Goal: Transaction & Acquisition: Purchase product/service

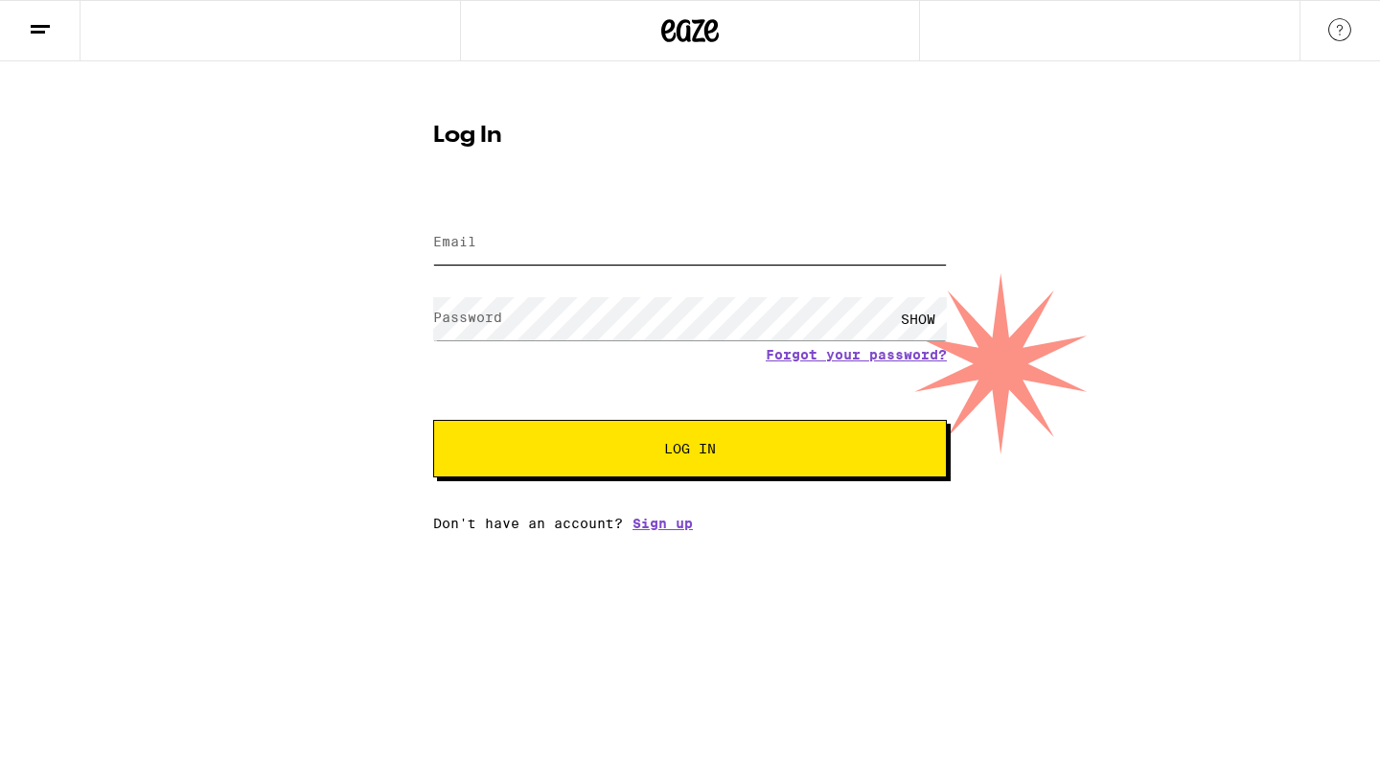
type input "[EMAIL_ADDRESS][DOMAIN_NAME]"
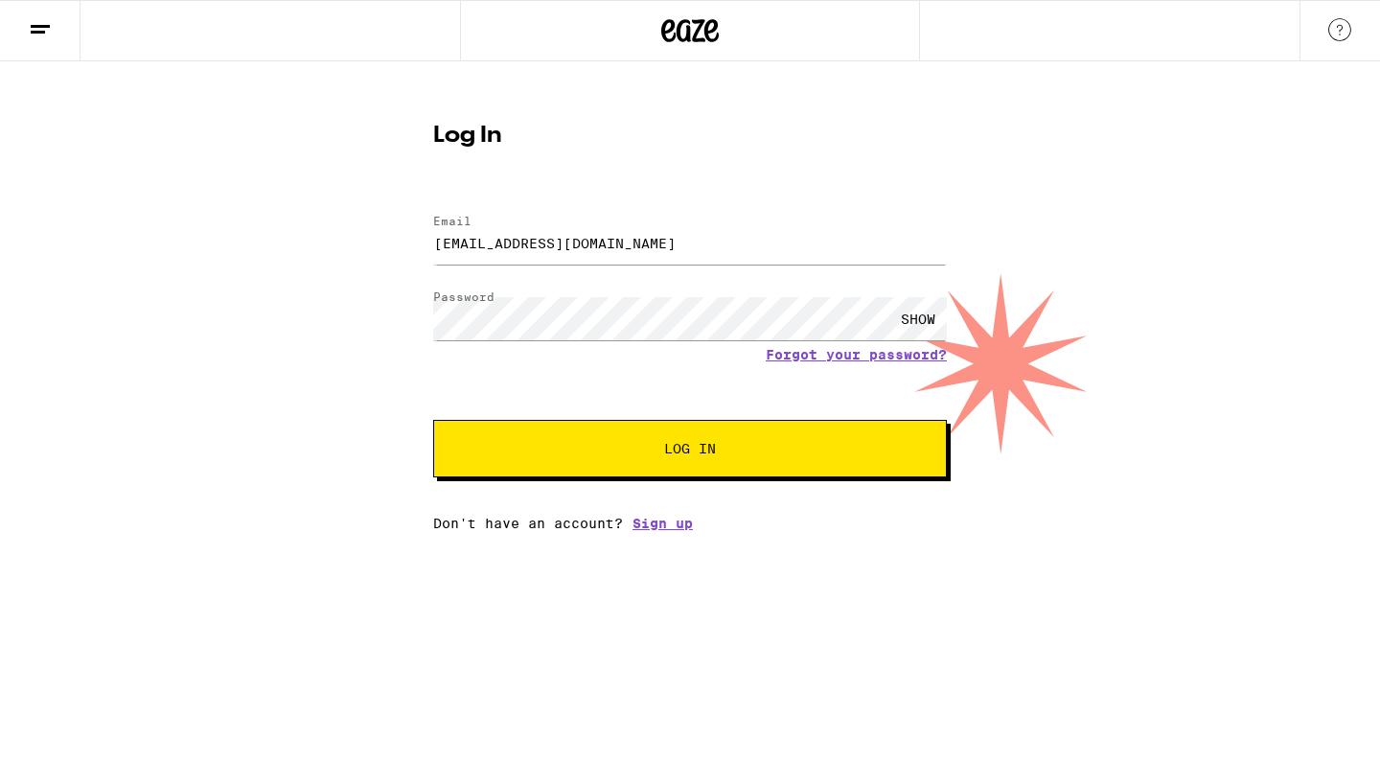
click at [598, 449] on span "Log In" at bounding box center [690, 448] width 358 height 13
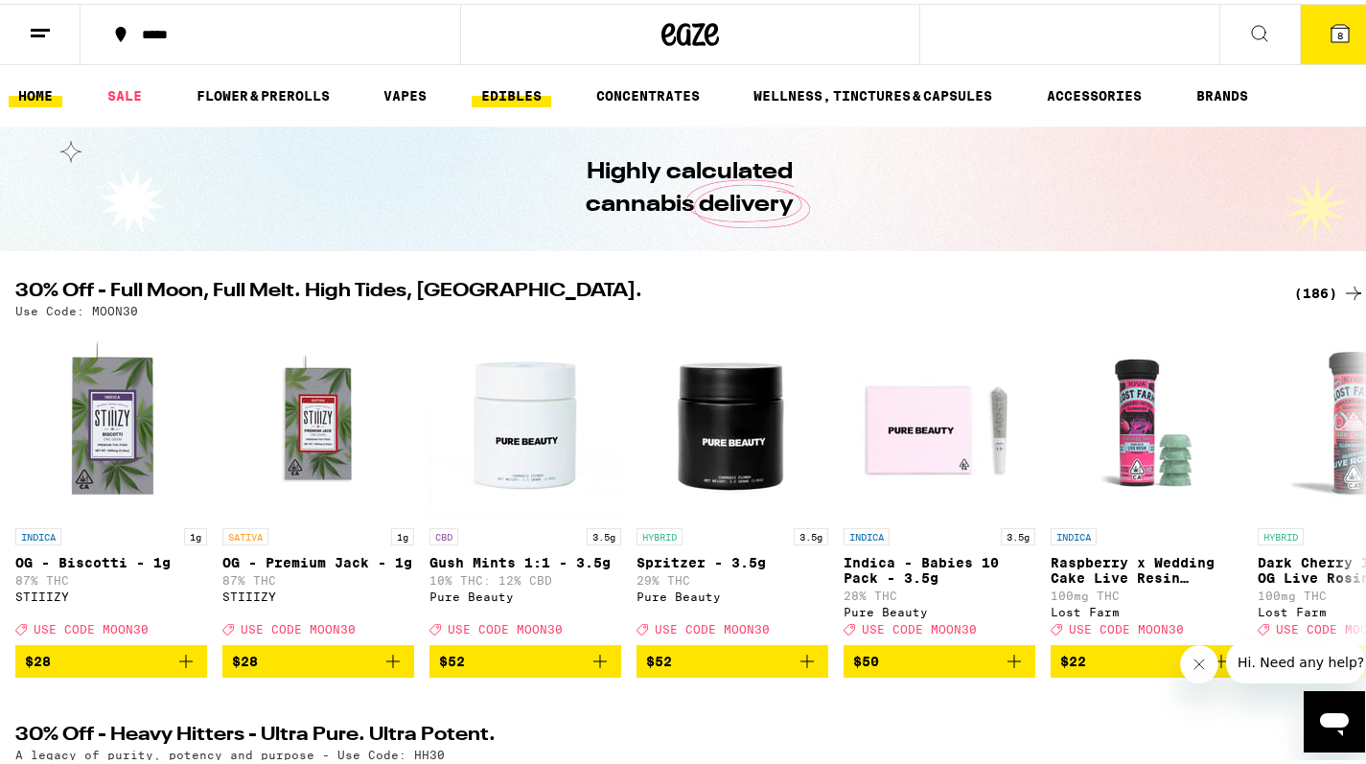
click at [503, 91] on link "EDIBLES" at bounding box center [512, 92] width 80 height 23
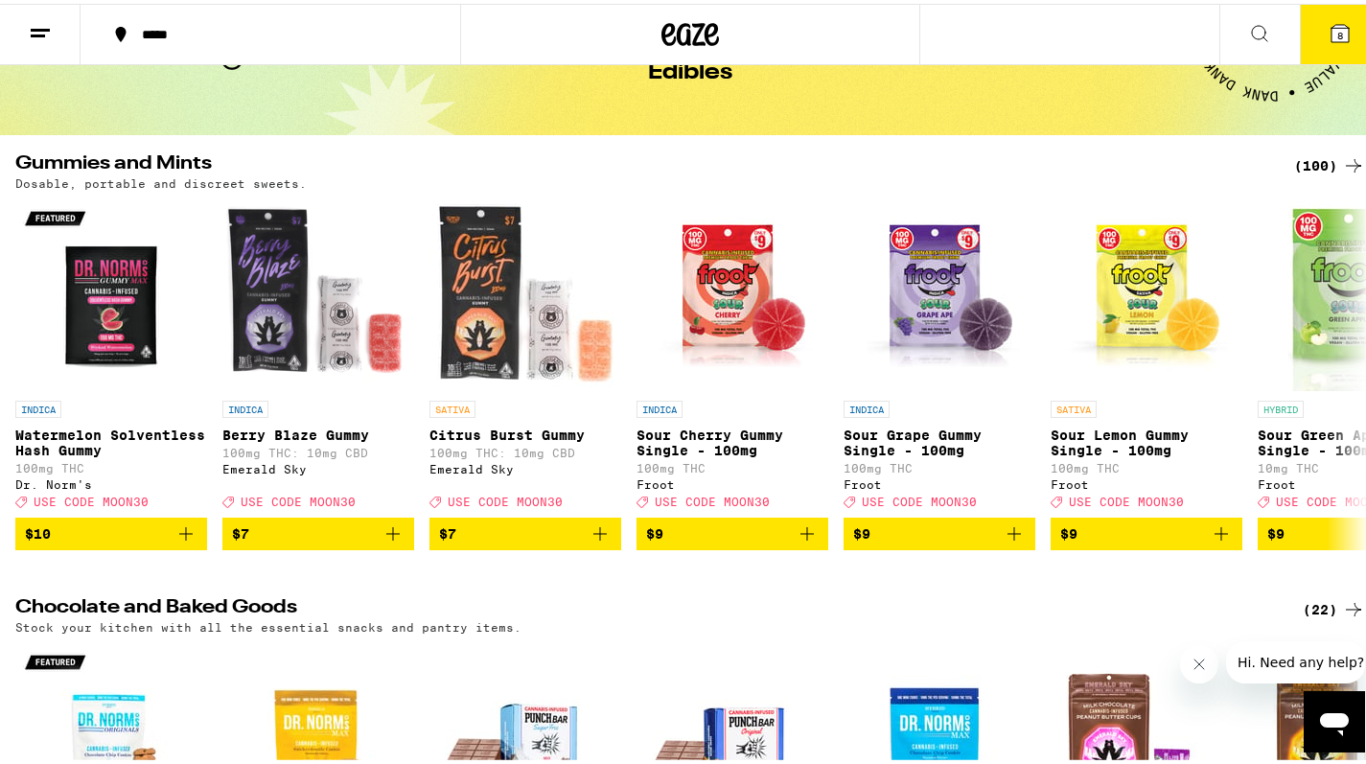
scroll to position [118, 0]
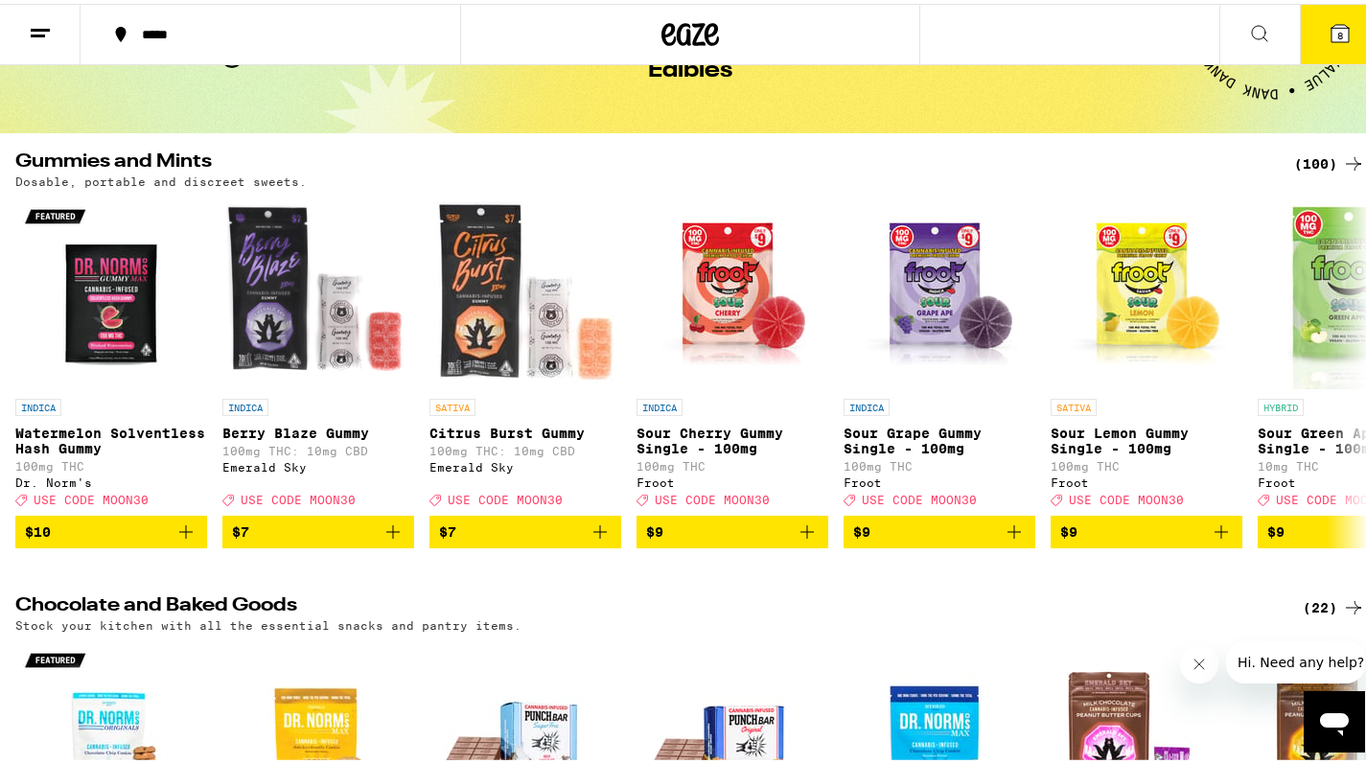
click at [1296, 150] on div "(100)" at bounding box center [1329, 160] width 71 height 23
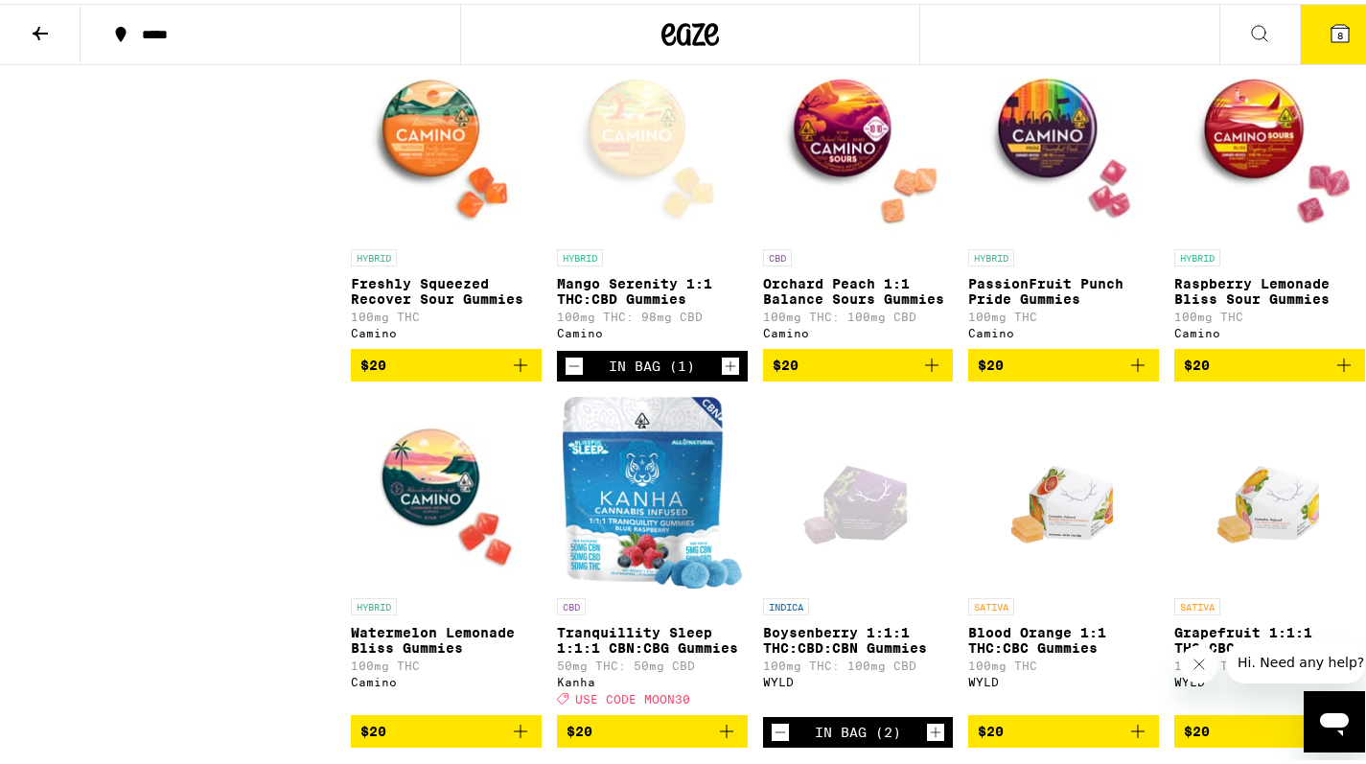
scroll to position [4601, 0]
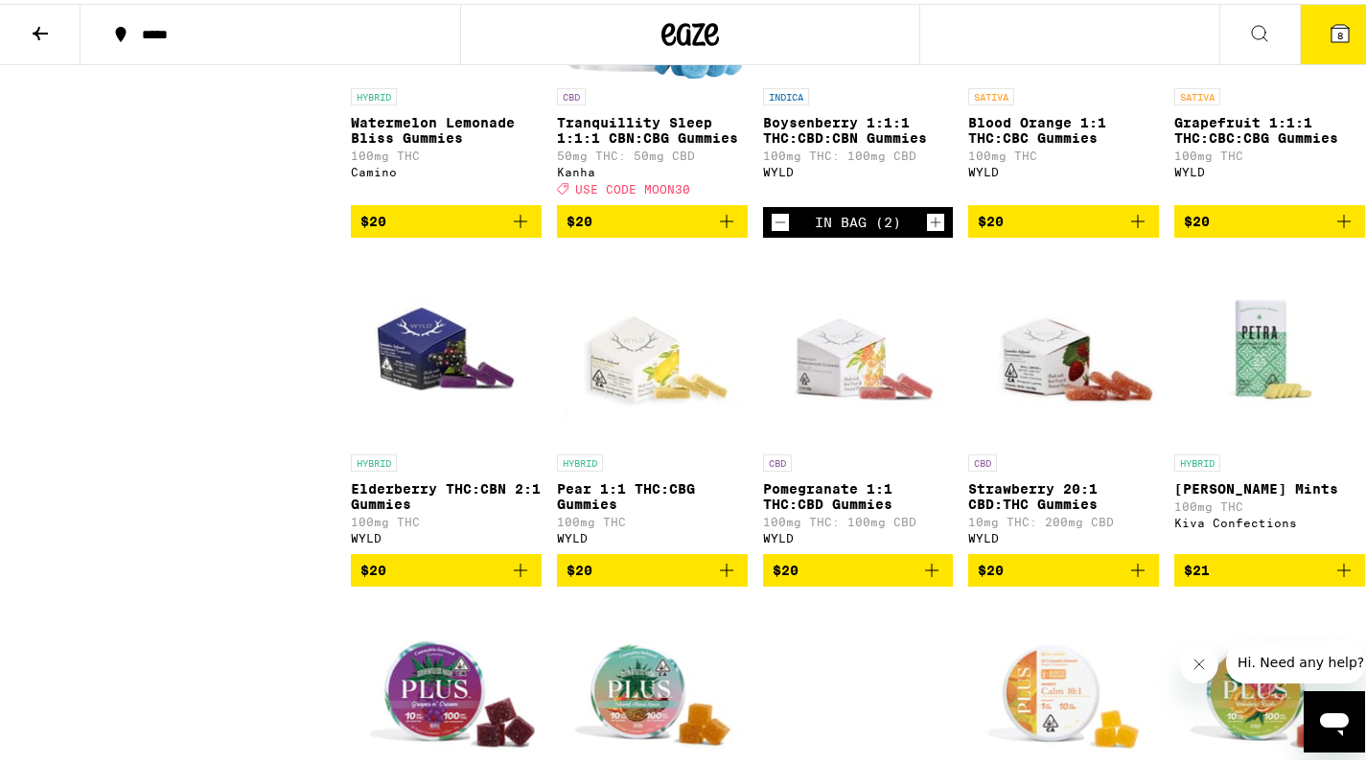
scroll to position [5111, 0]
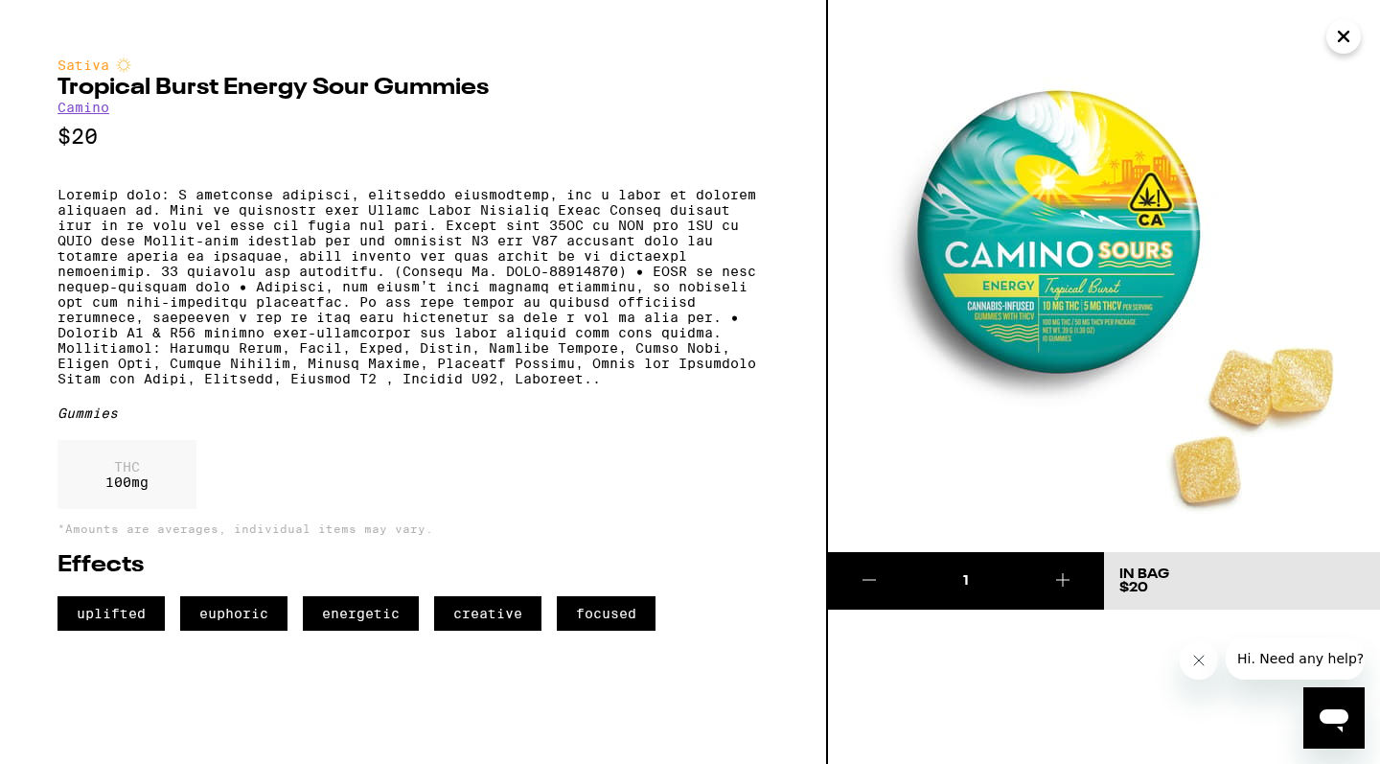
click at [1338, 38] on icon "Close" at bounding box center [1343, 36] width 23 height 29
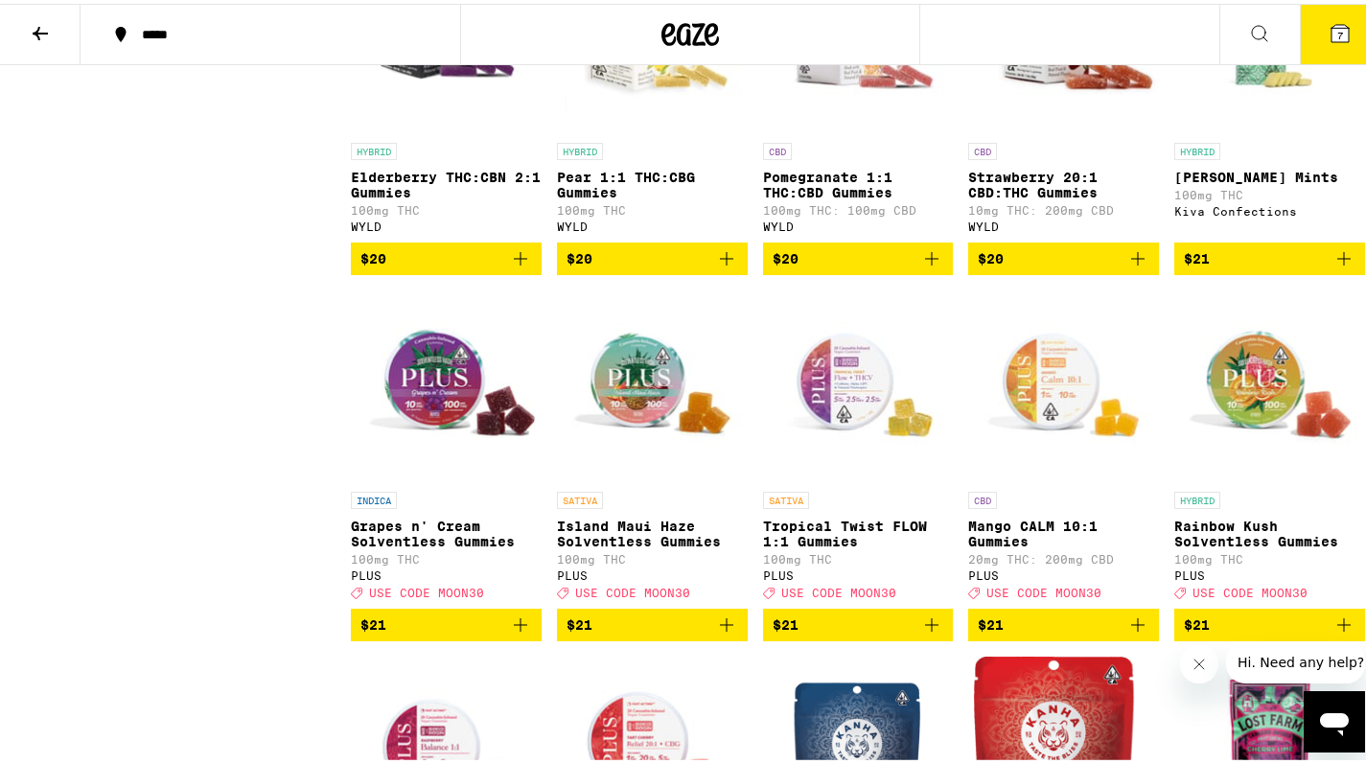
scroll to position [5415, 0]
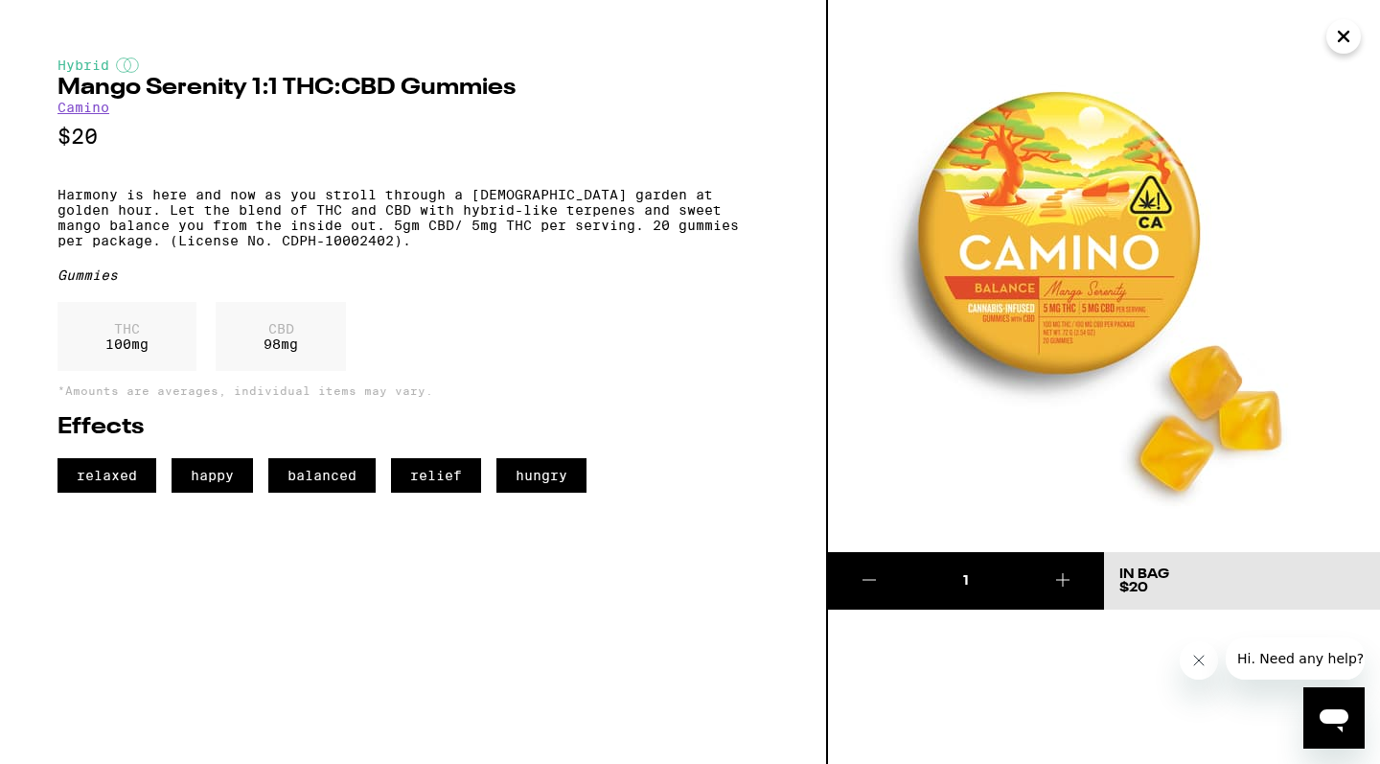
click at [1342, 39] on icon "Close" at bounding box center [1344, 37] width 10 height 10
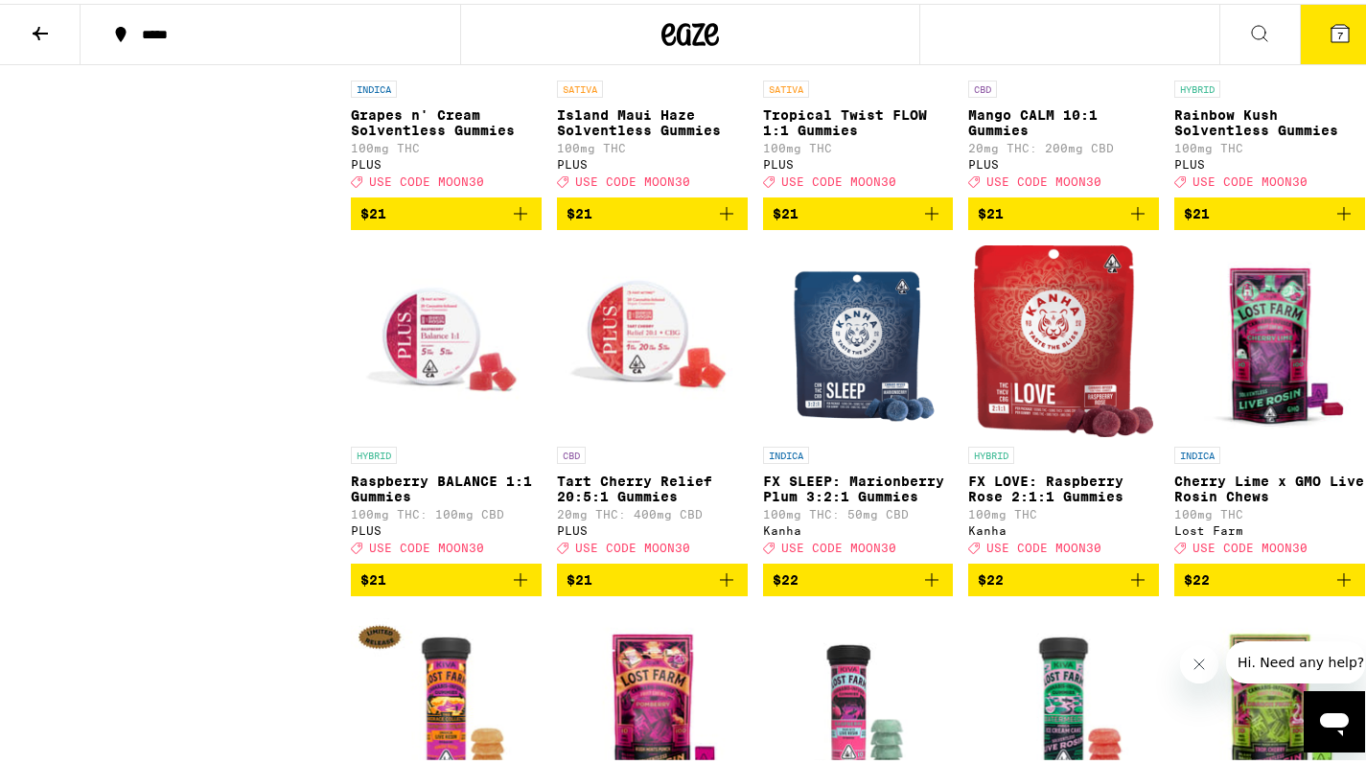
scroll to position [5894, 0]
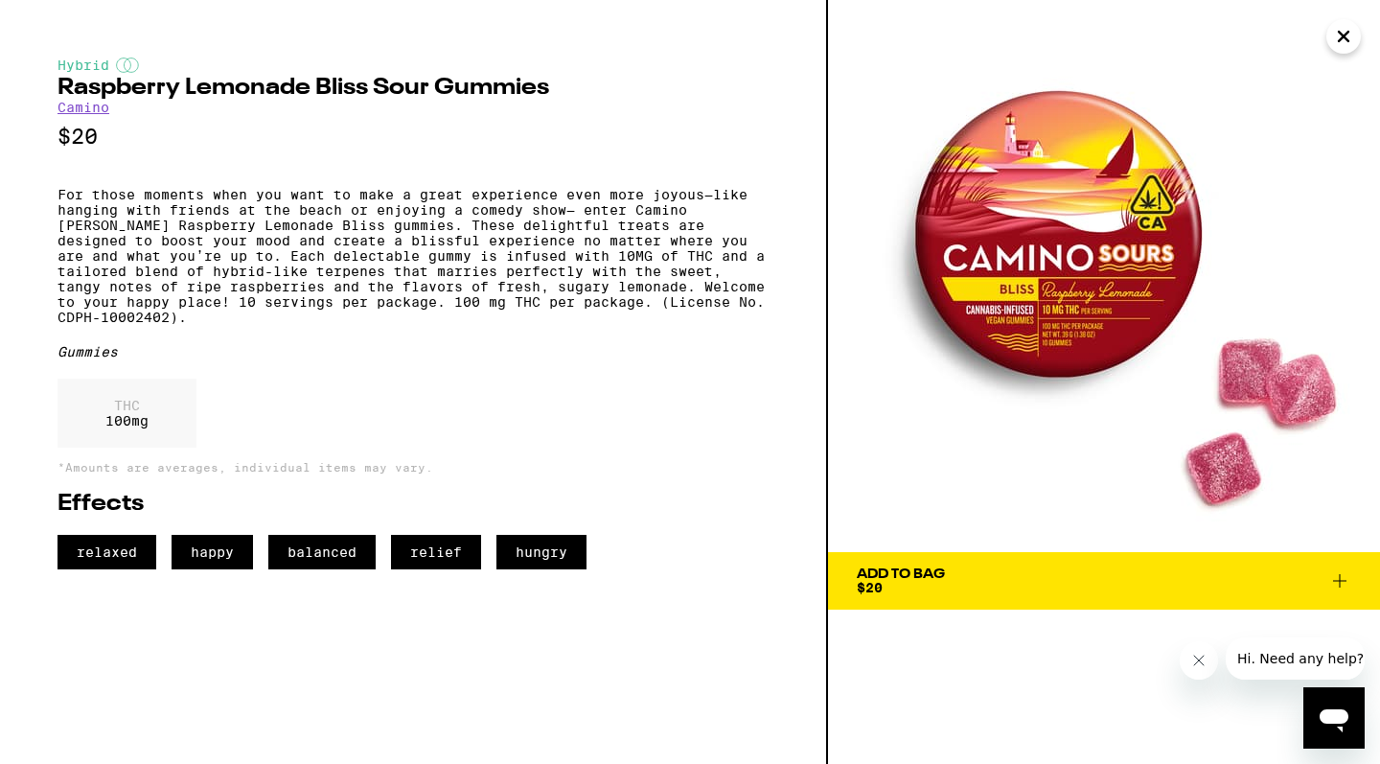
click at [1339, 39] on icon "Close" at bounding box center [1343, 36] width 23 height 29
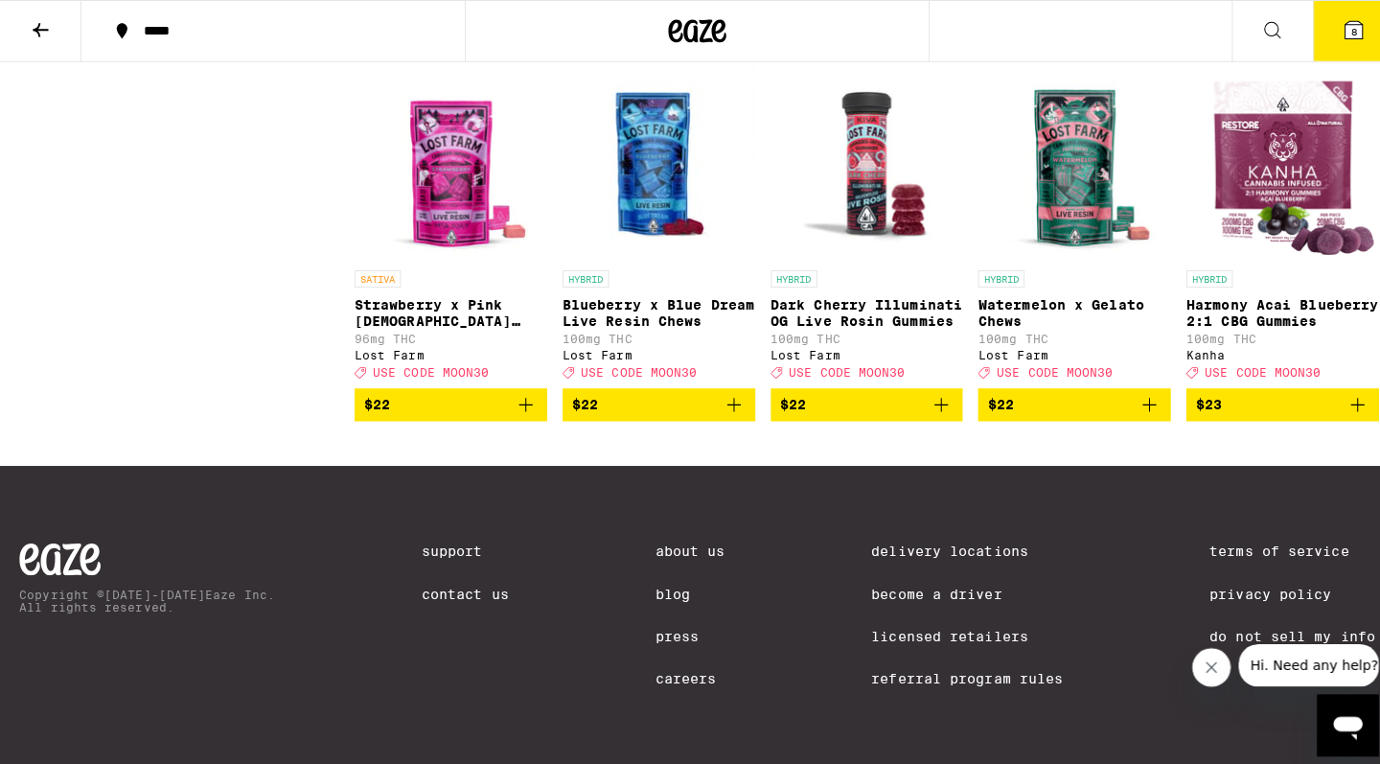
scroll to position [8109, 0]
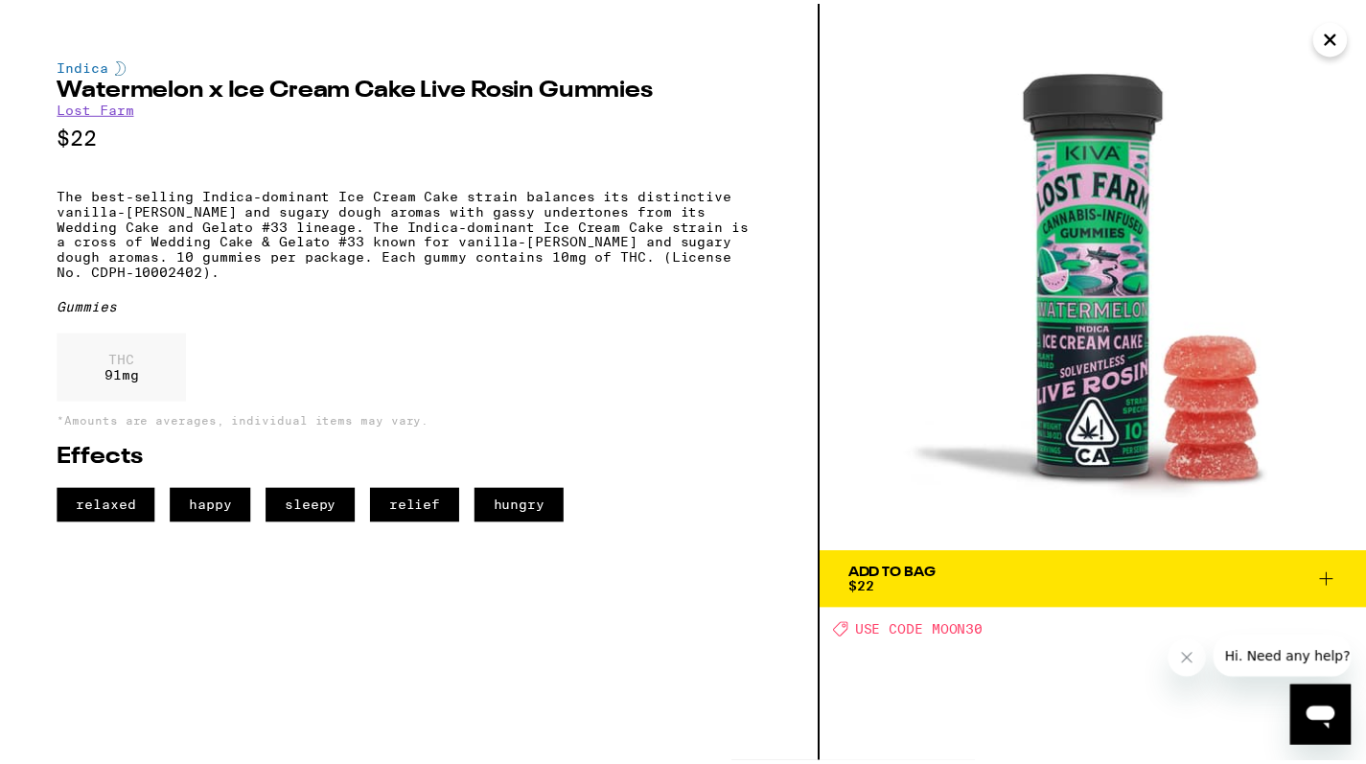
scroll to position [7341, 0]
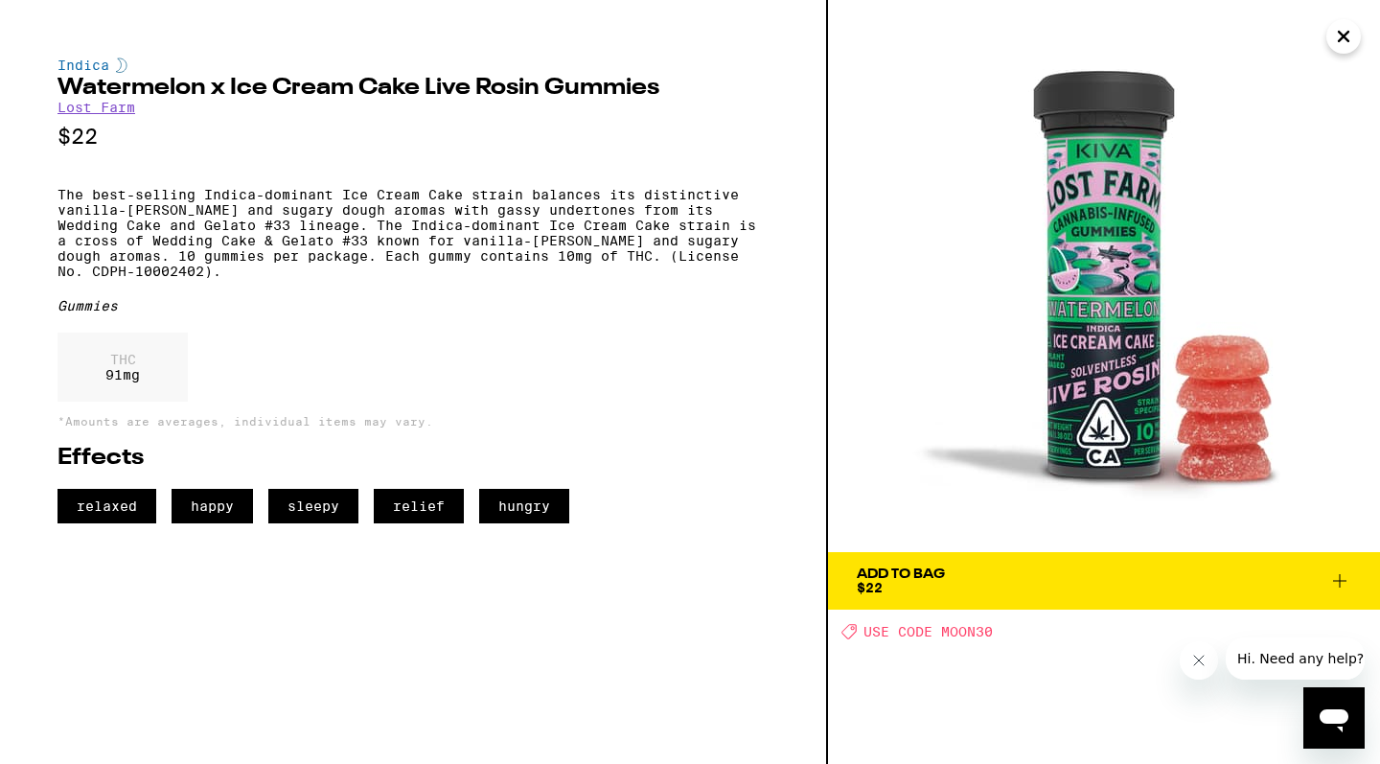
click at [1346, 29] on icon "Close" at bounding box center [1343, 36] width 23 height 29
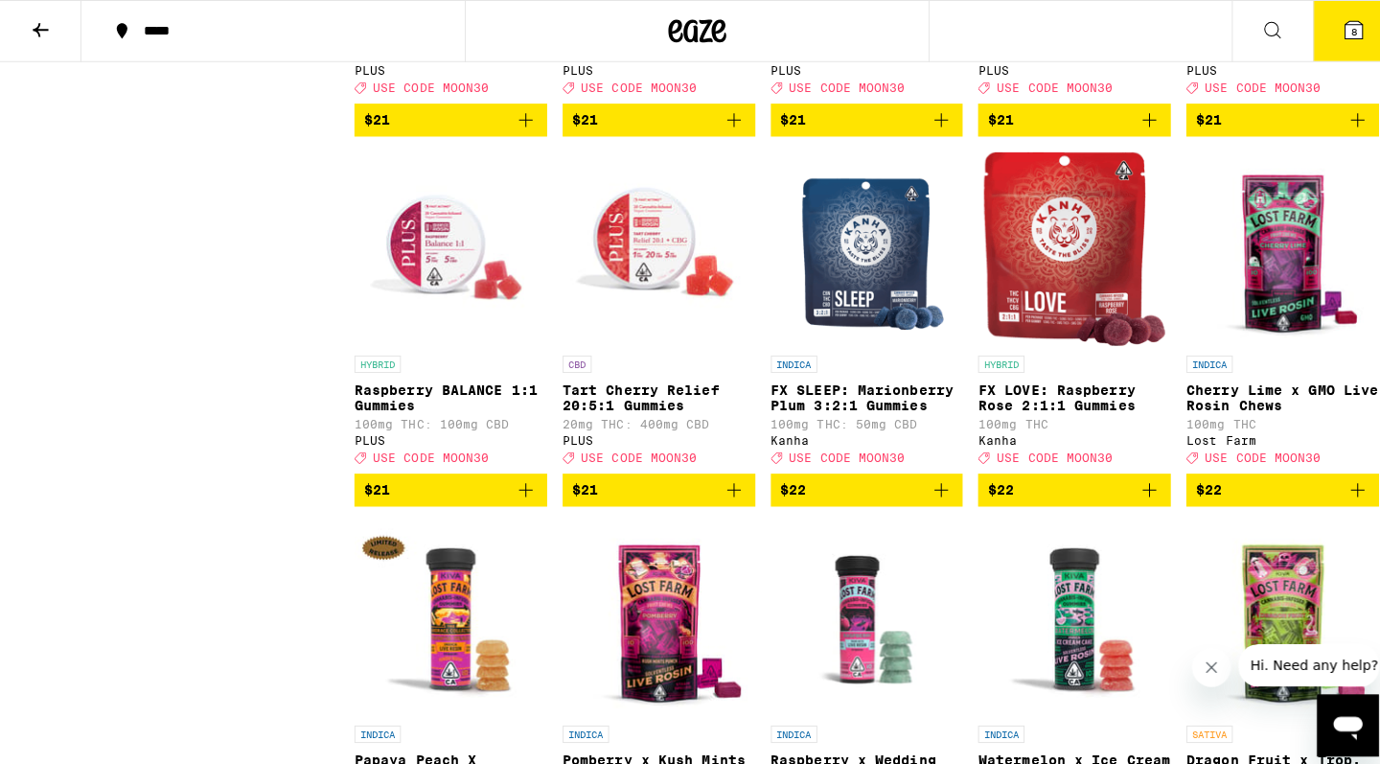
scroll to position [5823, 0]
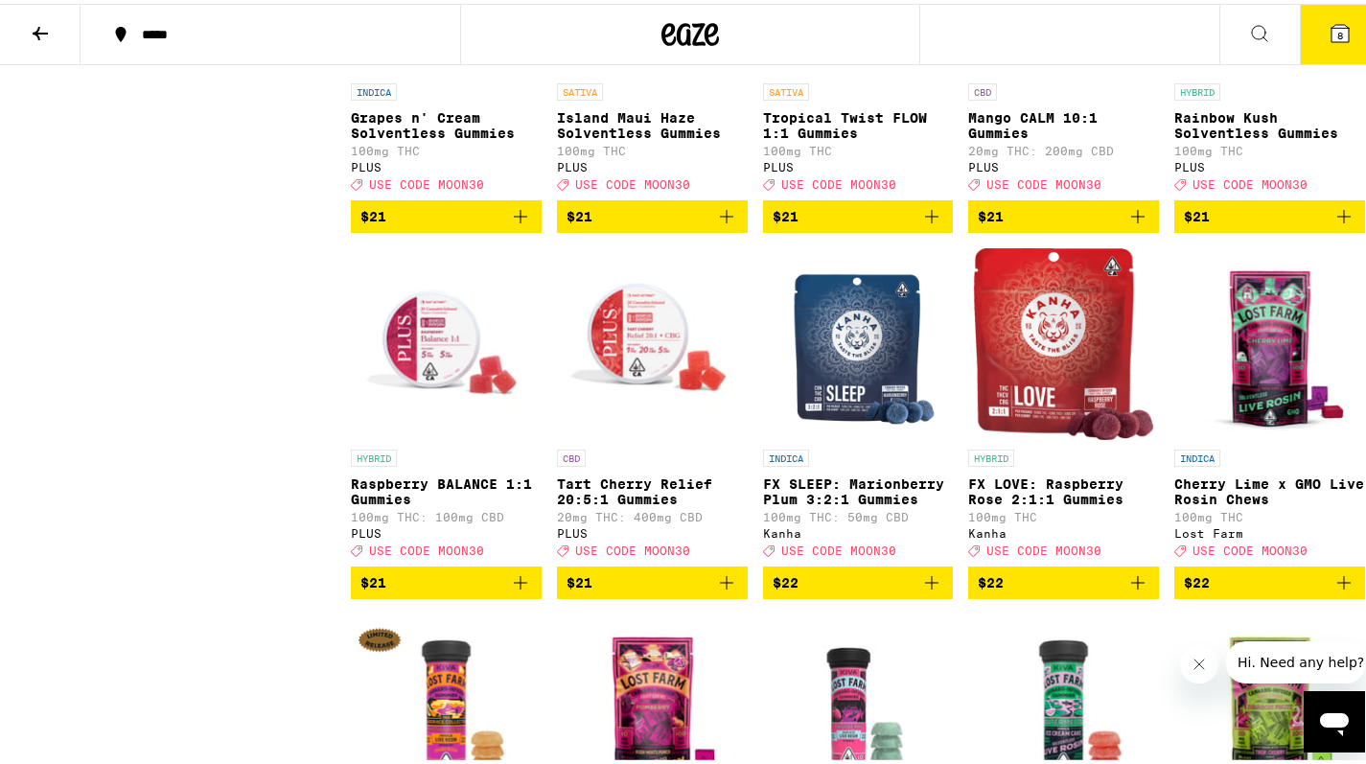
click at [1336, 21] on button "8" at bounding box center [1340, 30] width 81 height 59
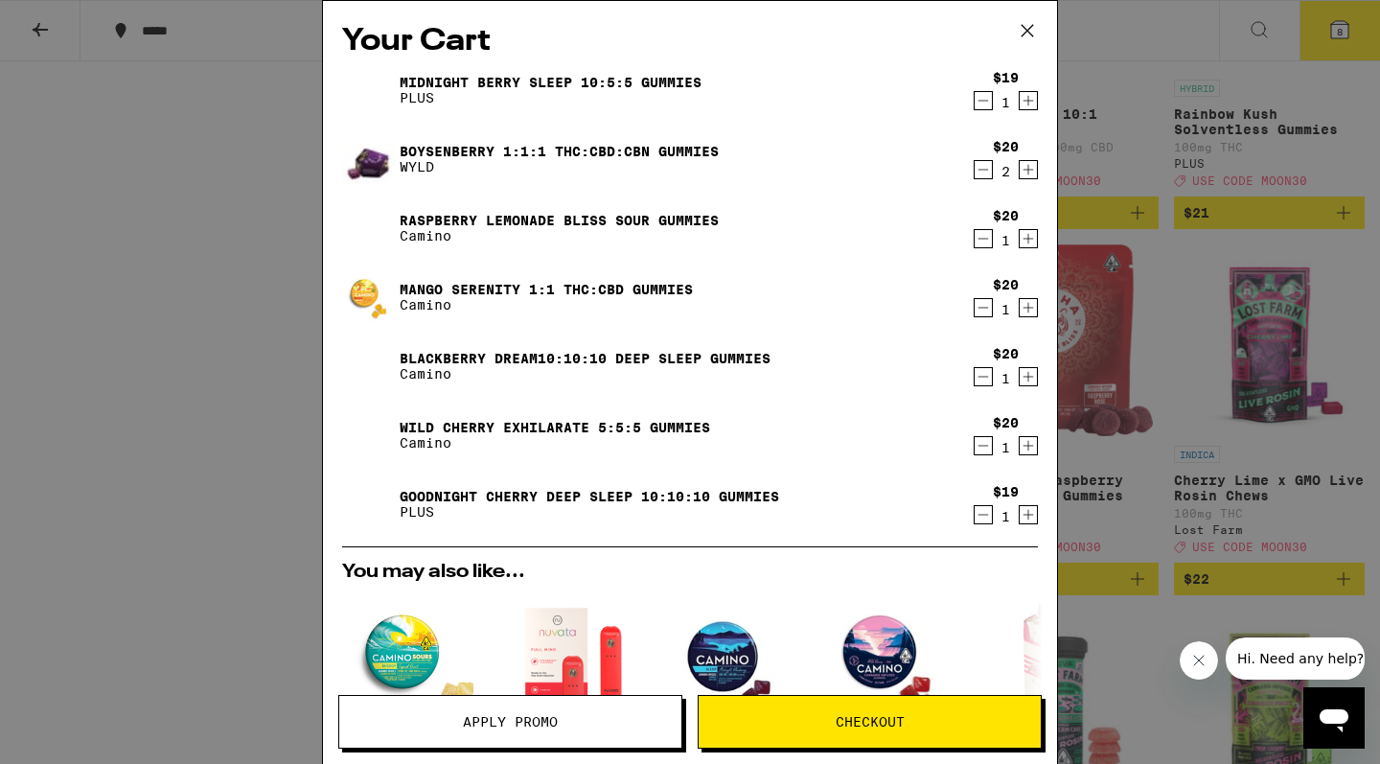
click at [628, 274] on div "Mango Serenity 1:1 THC:CBD Gummies Camino" at bounding box center [653, 297] width 622 height 54
click at [618, 283] on link "Mango Serenity 1:1 THC:CBD Gummies" at bounding box center [546, 289] width 293 height 15
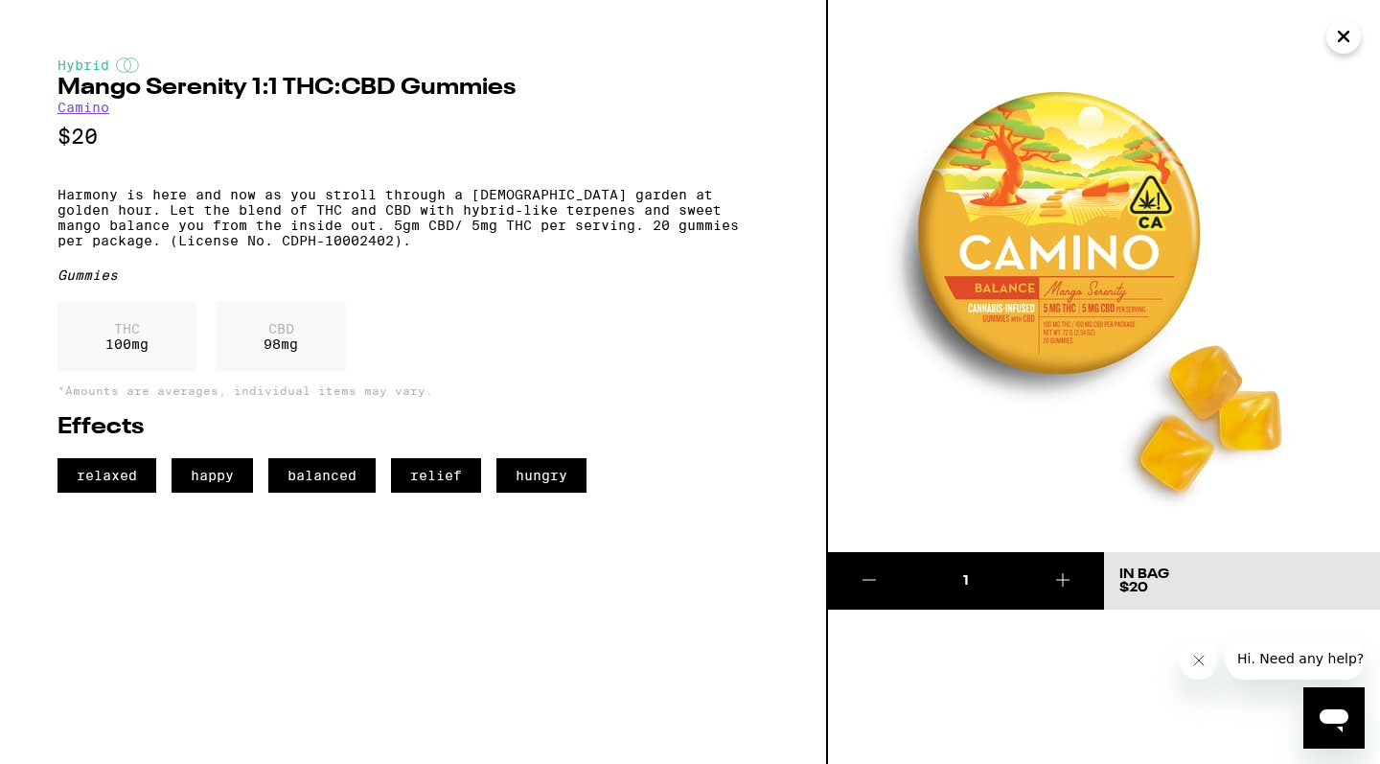
click at [1339, 40] on icon "Close" at bounding box center [1344, 37] width 10 height 10
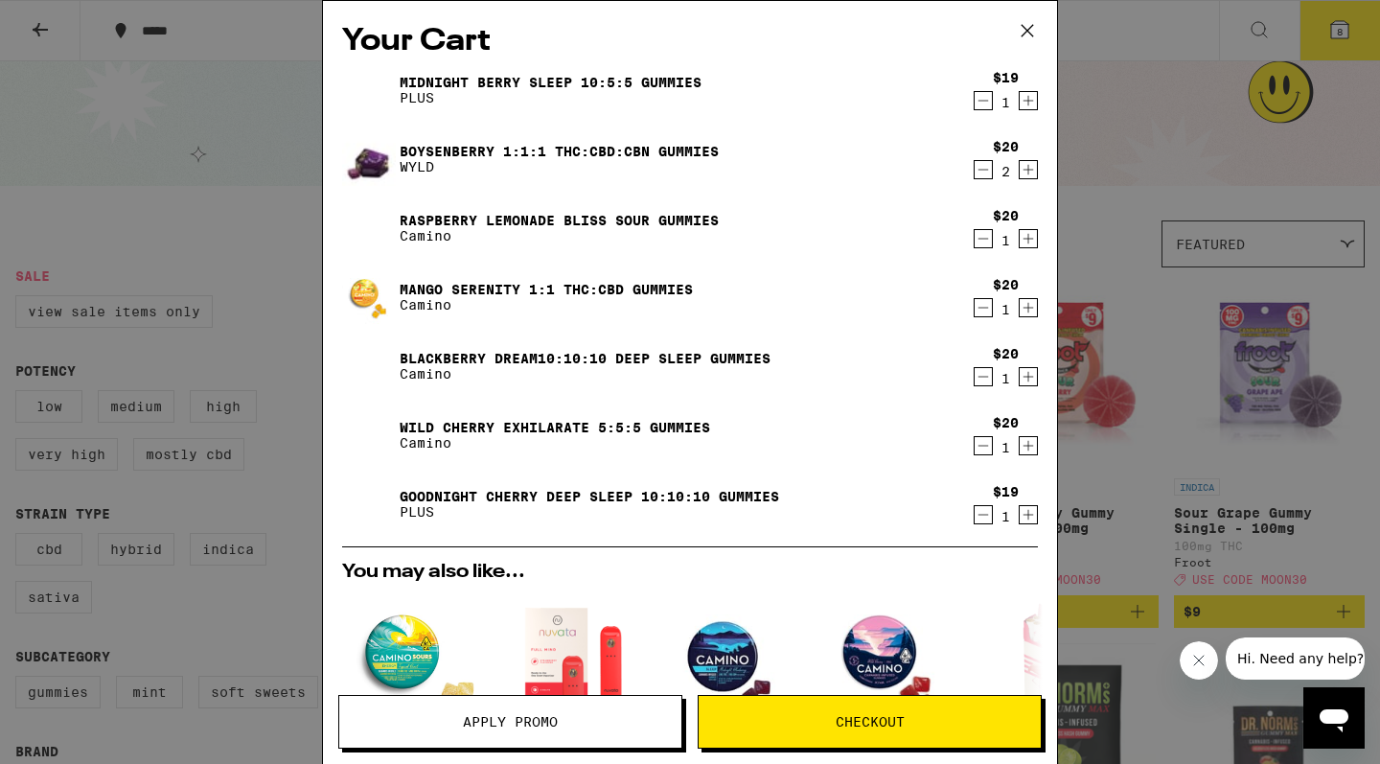
click at [661, 224] on link "Raspberry Lemonade Bliss Sour Gummies" at bounding box center [559, 220] width 319 height 15
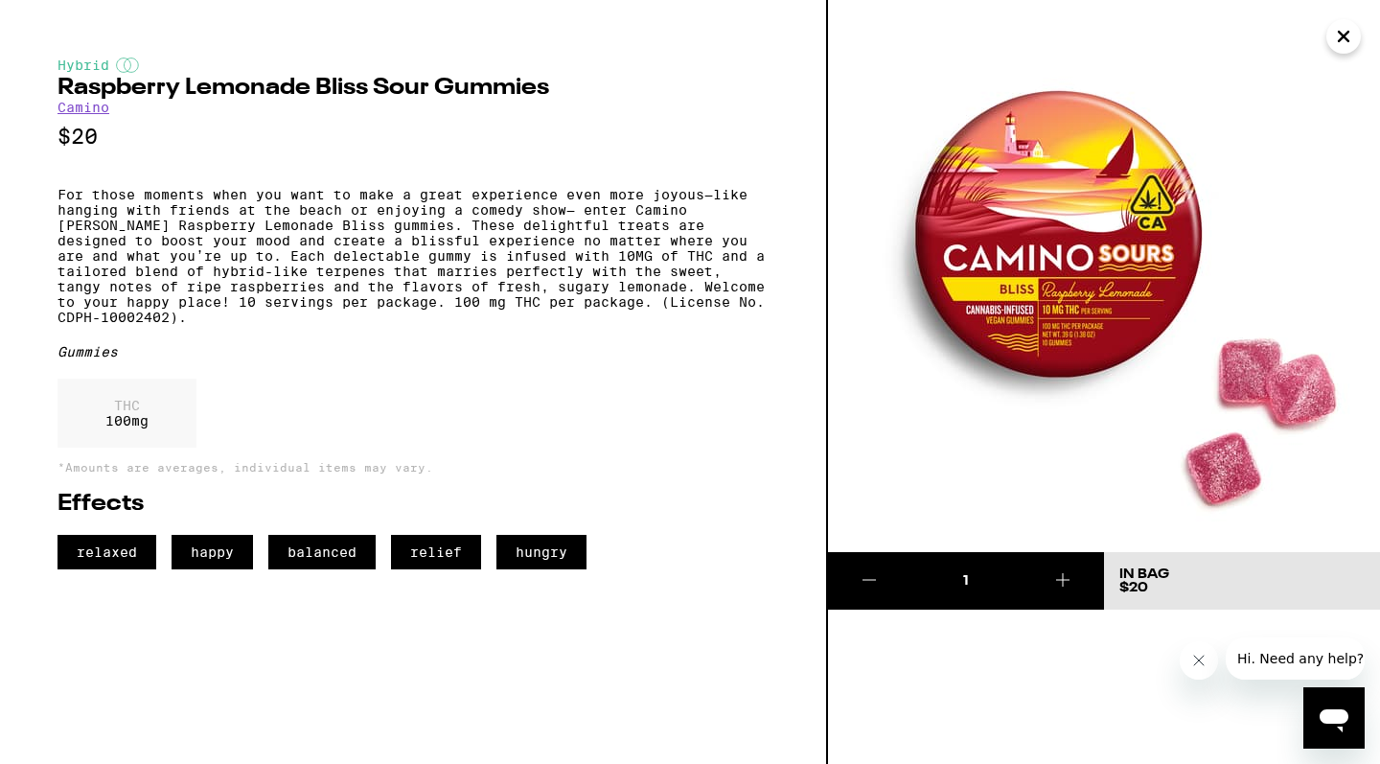
click at [1336, 35] on icon "Close" at bounding box center [1343, 36] width 23 height 29
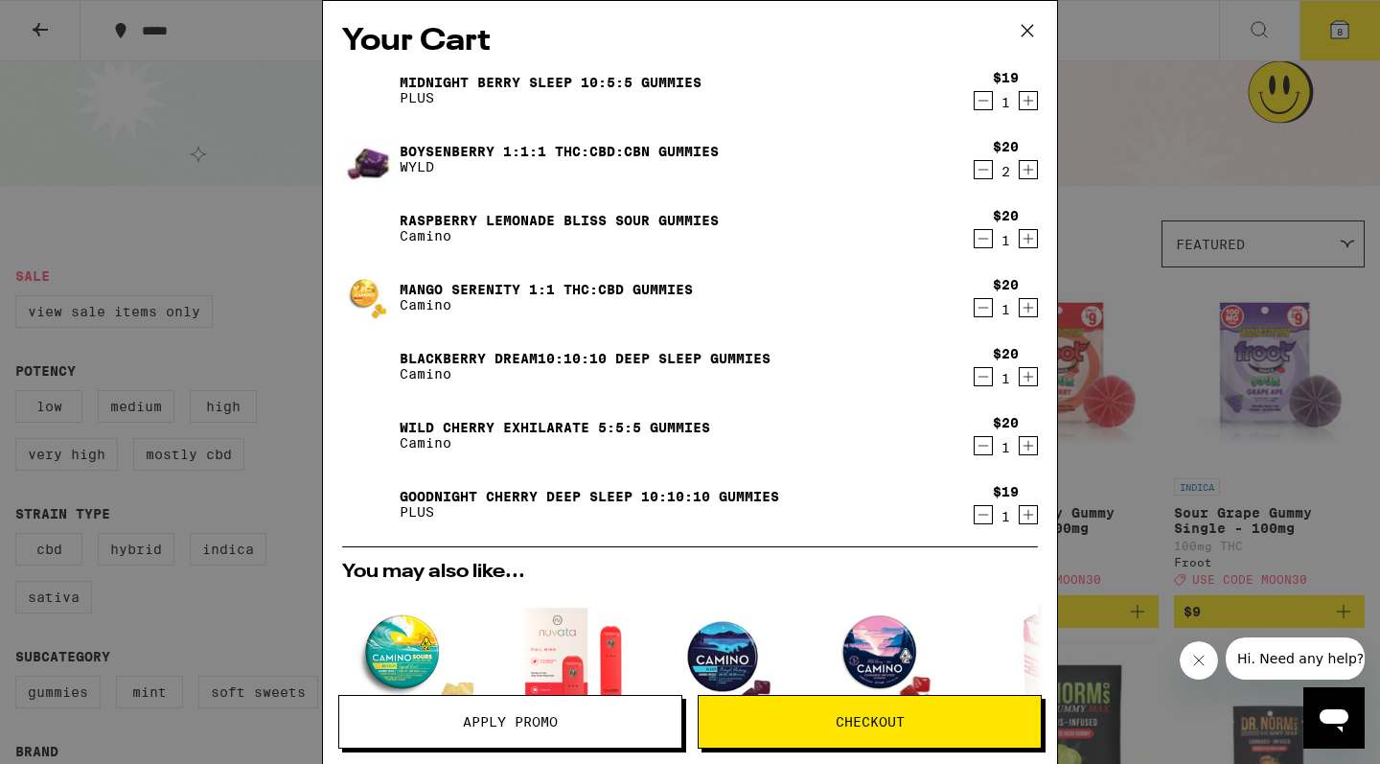
click at [1029, 35] on icon at bounding box center [1027, 30] width 29 height 29
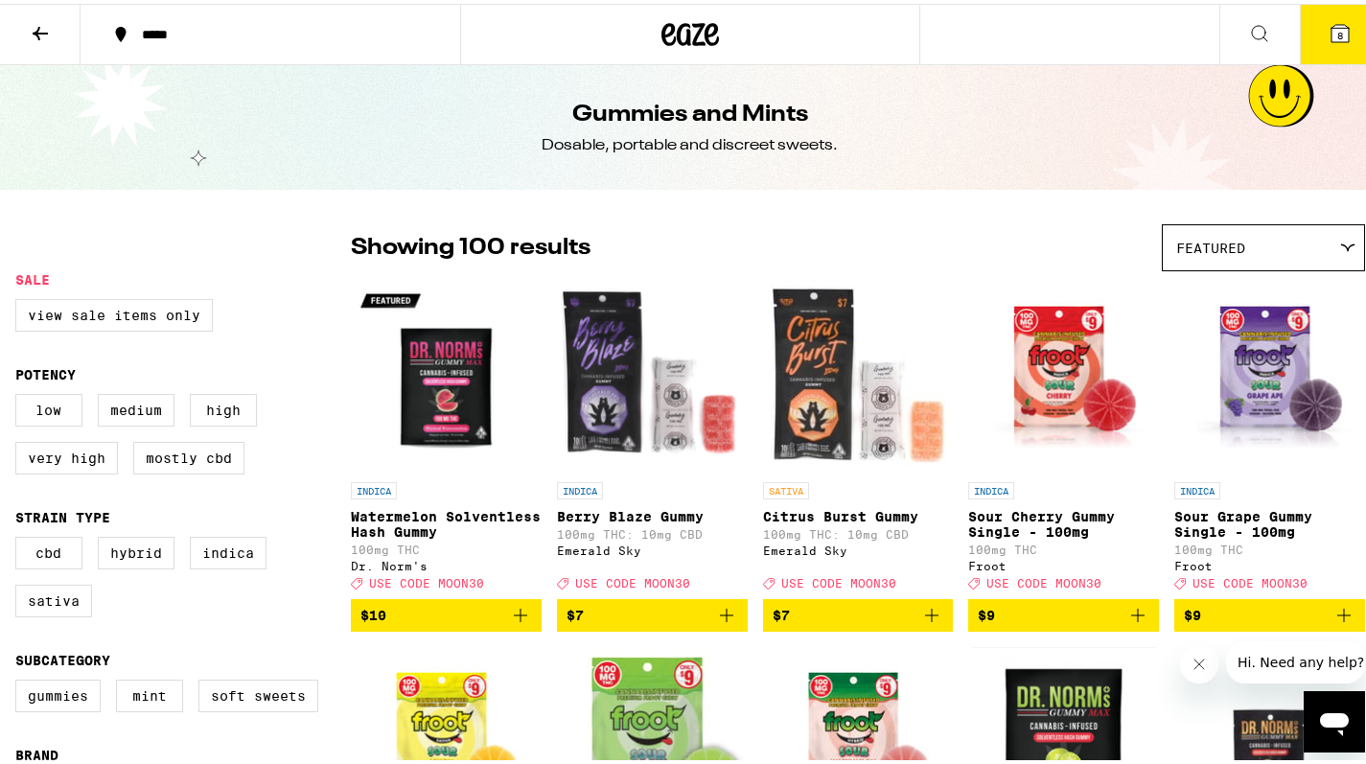
click at [42, 39] on icon at bounding box center [40, 29] width 23 height 23
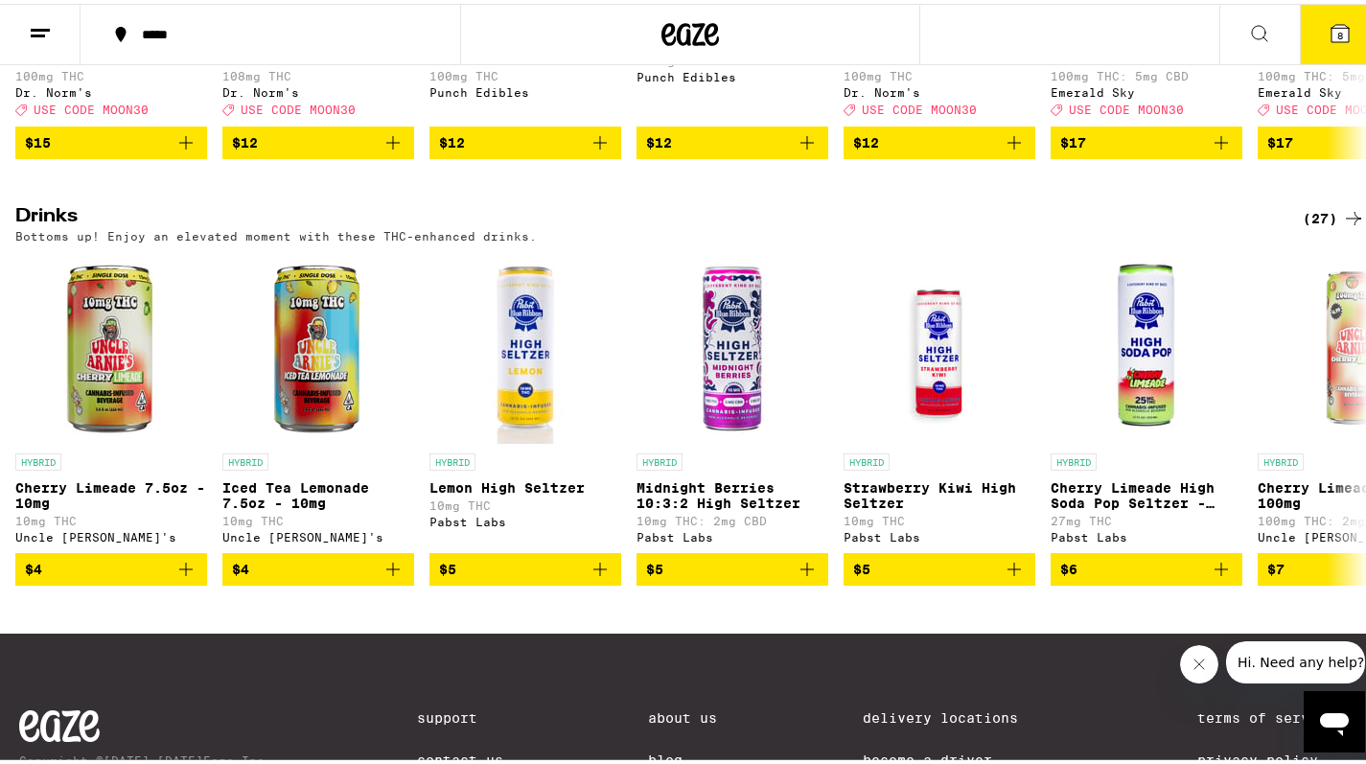
scroll to position [973, 0]
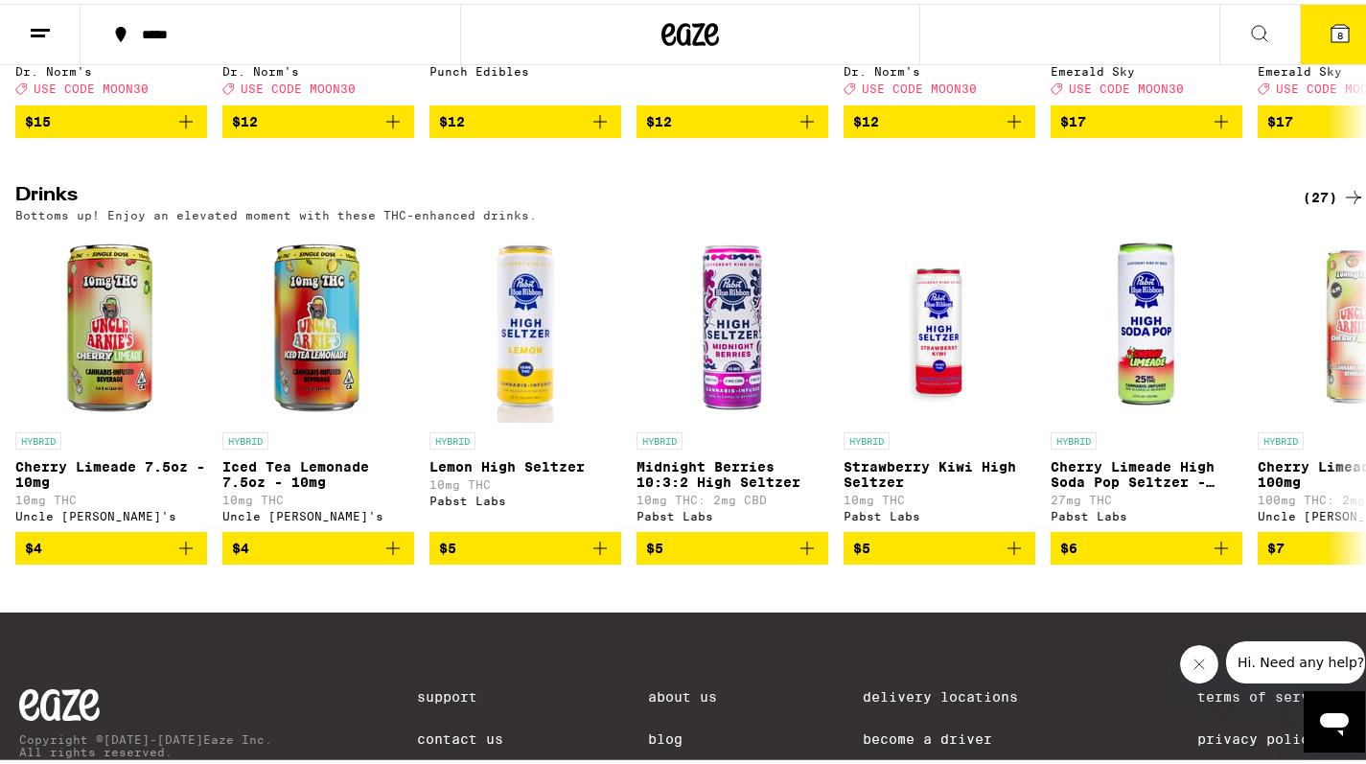
click at [1311, 205] on div "(27)" at bounding box center [1334, 193] width 62 height 23
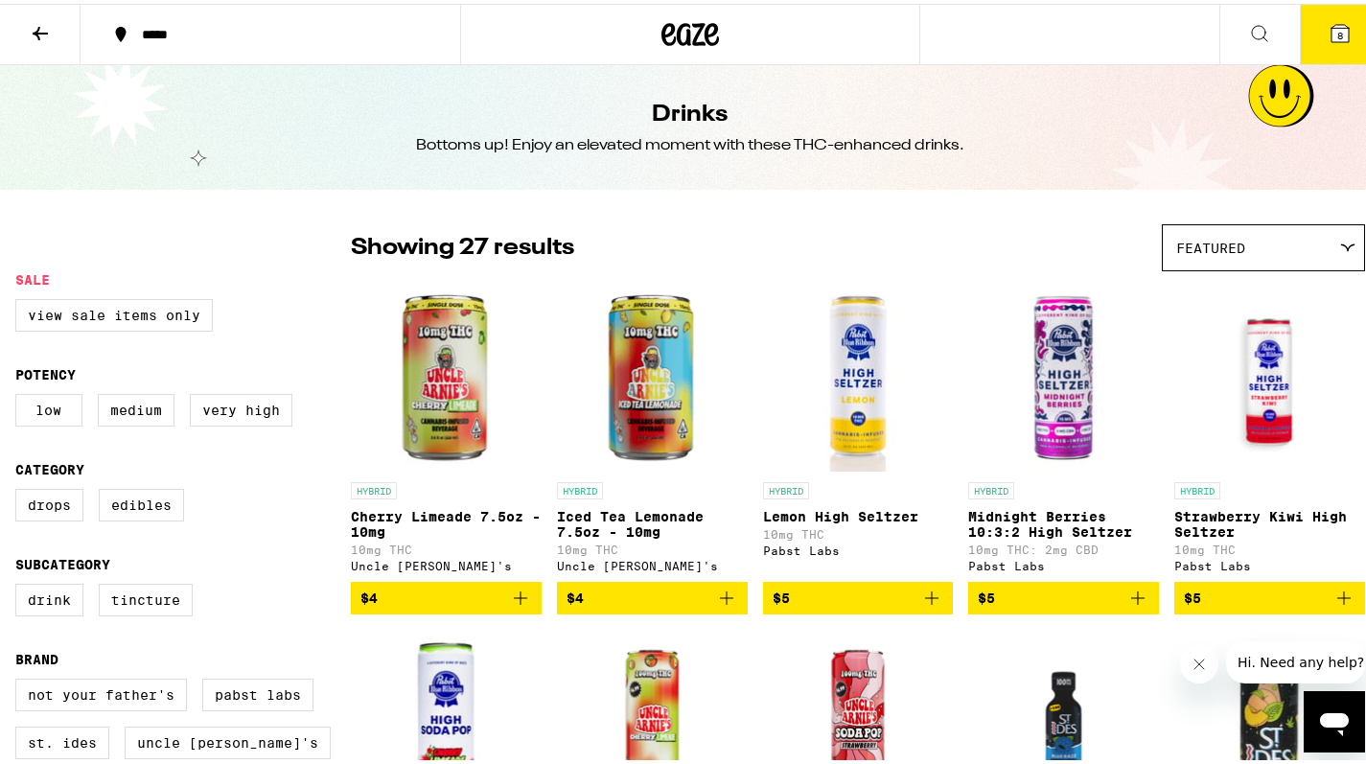
click at [34, 30] on icon at bounding box center [40, 29] width 15 height 13
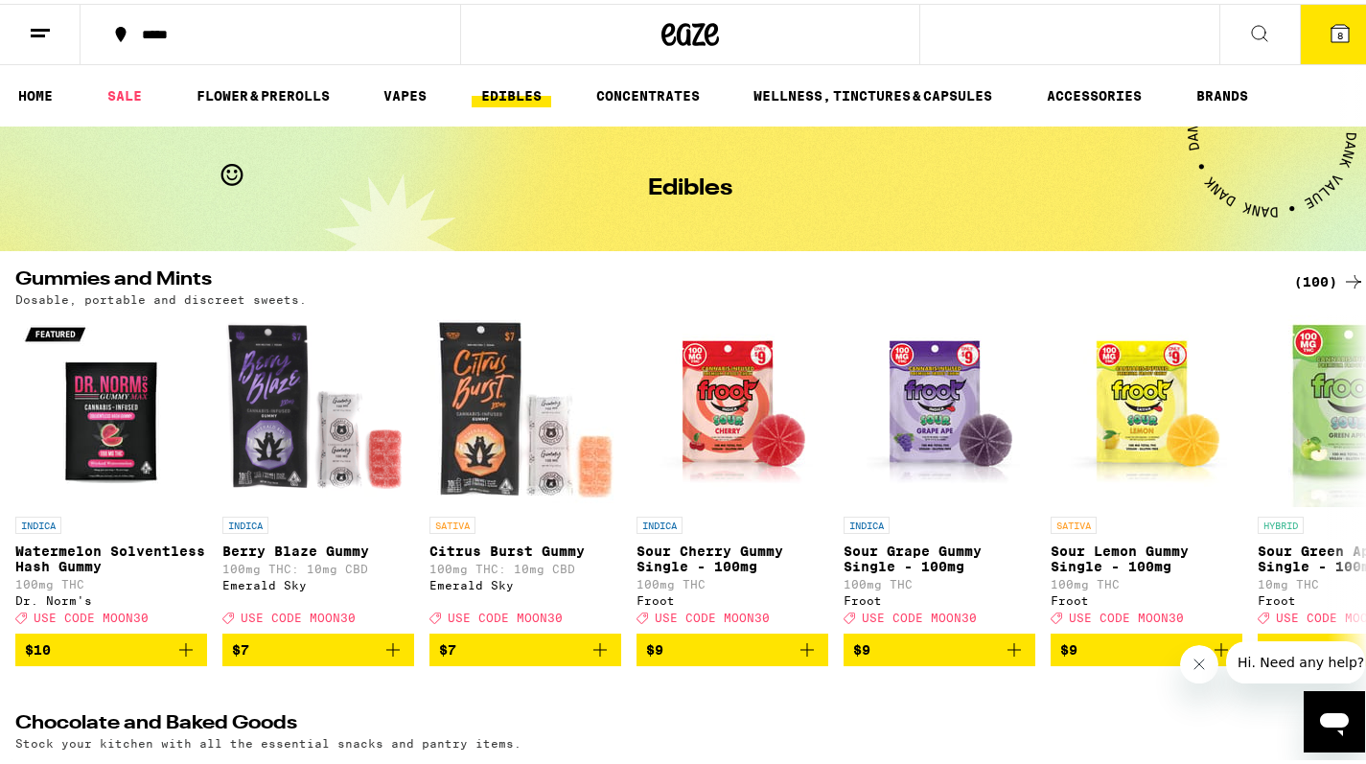
click at [1252, 45] on button at bounding box center [1259, 31] width 81 height 60
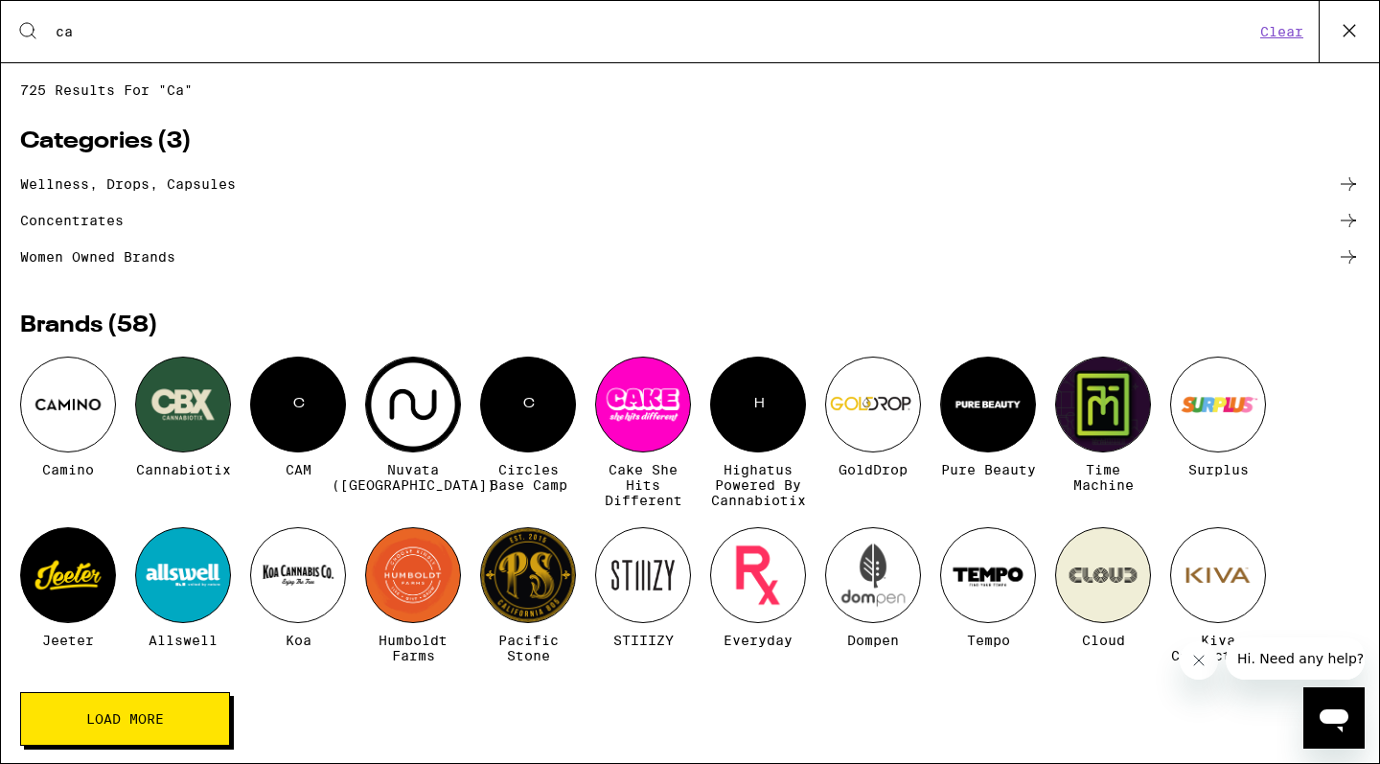
type input "c"
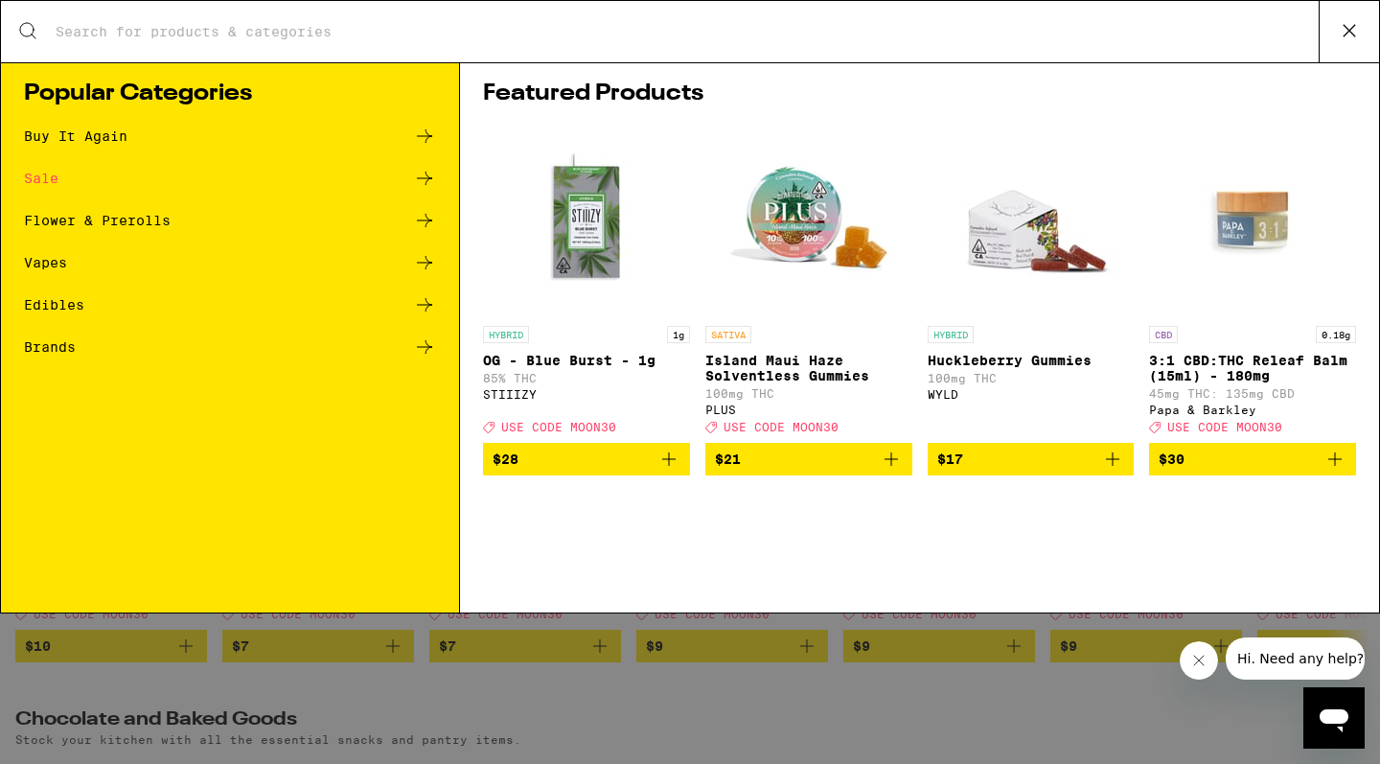
click at [63, 183] on div "Sale" at bounding box center [230, 178] width 412 height 23
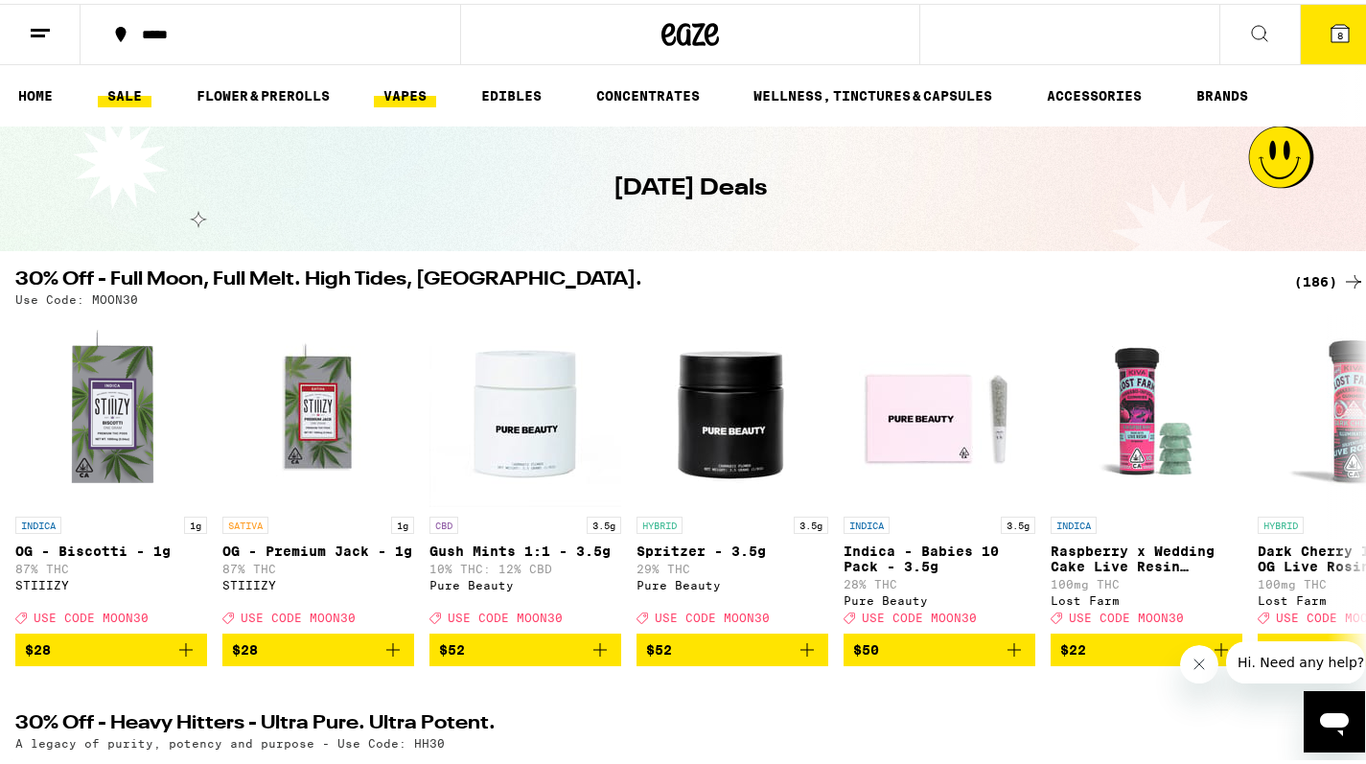
click at [427, 102] on link "VAPES" at bounding box center [405, 92] width 62 height 23
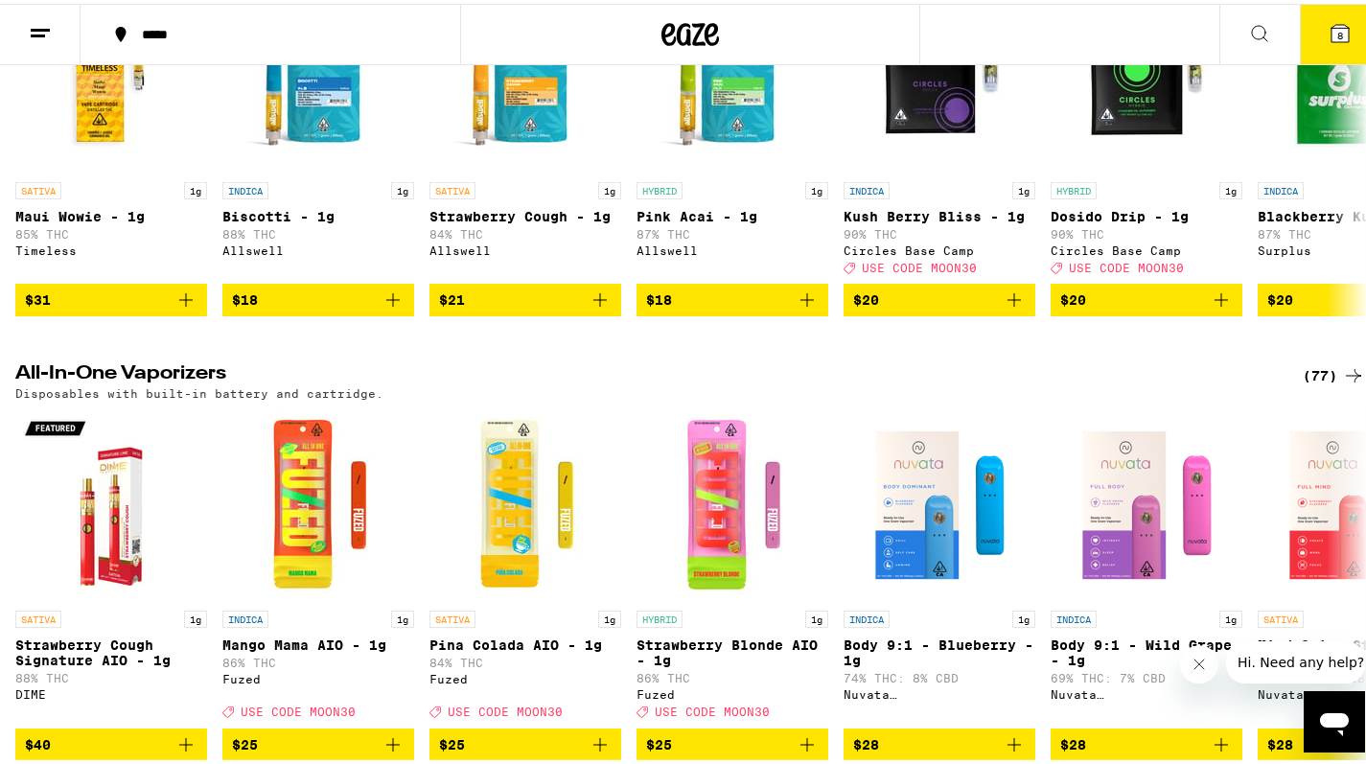
scroll to position [764, 0]
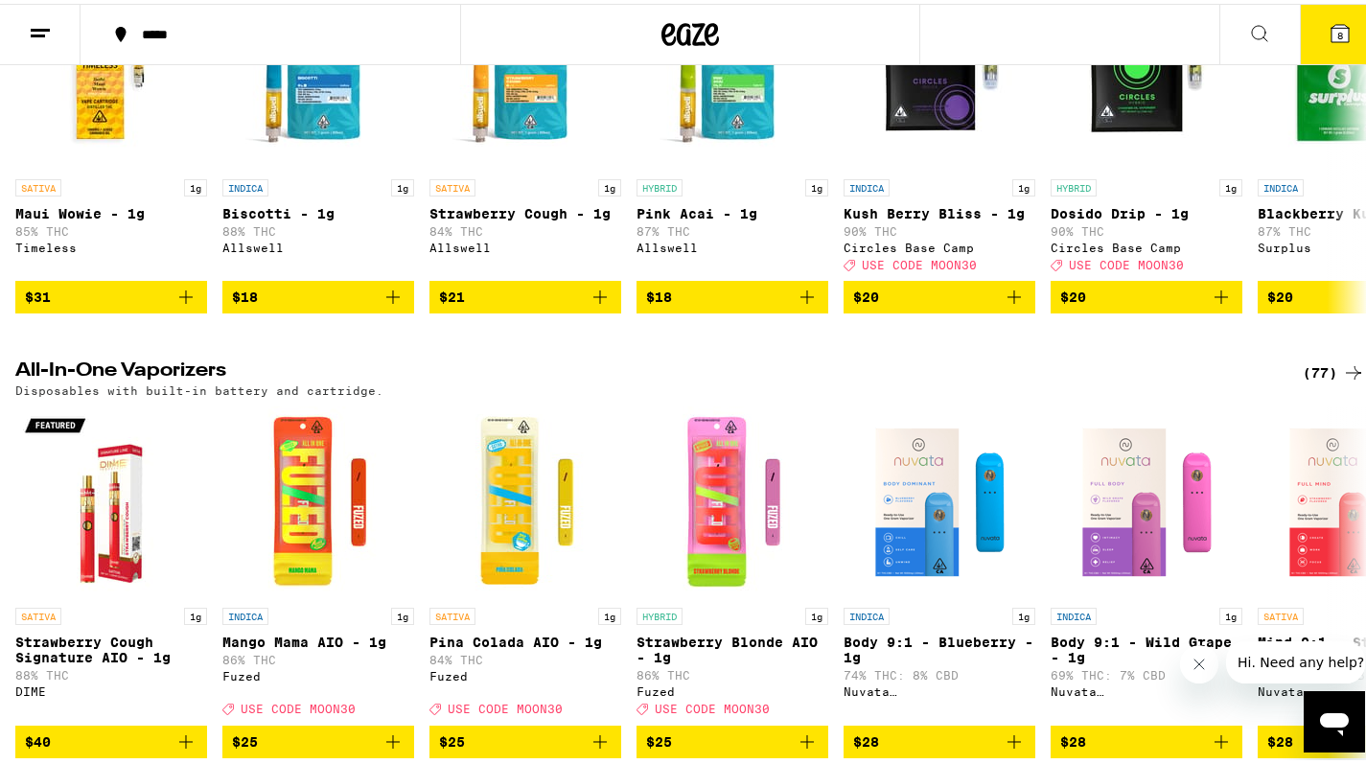
click at [1303, 381] on div "(77)" at bounding box center [1334, 369] width 62 height 23
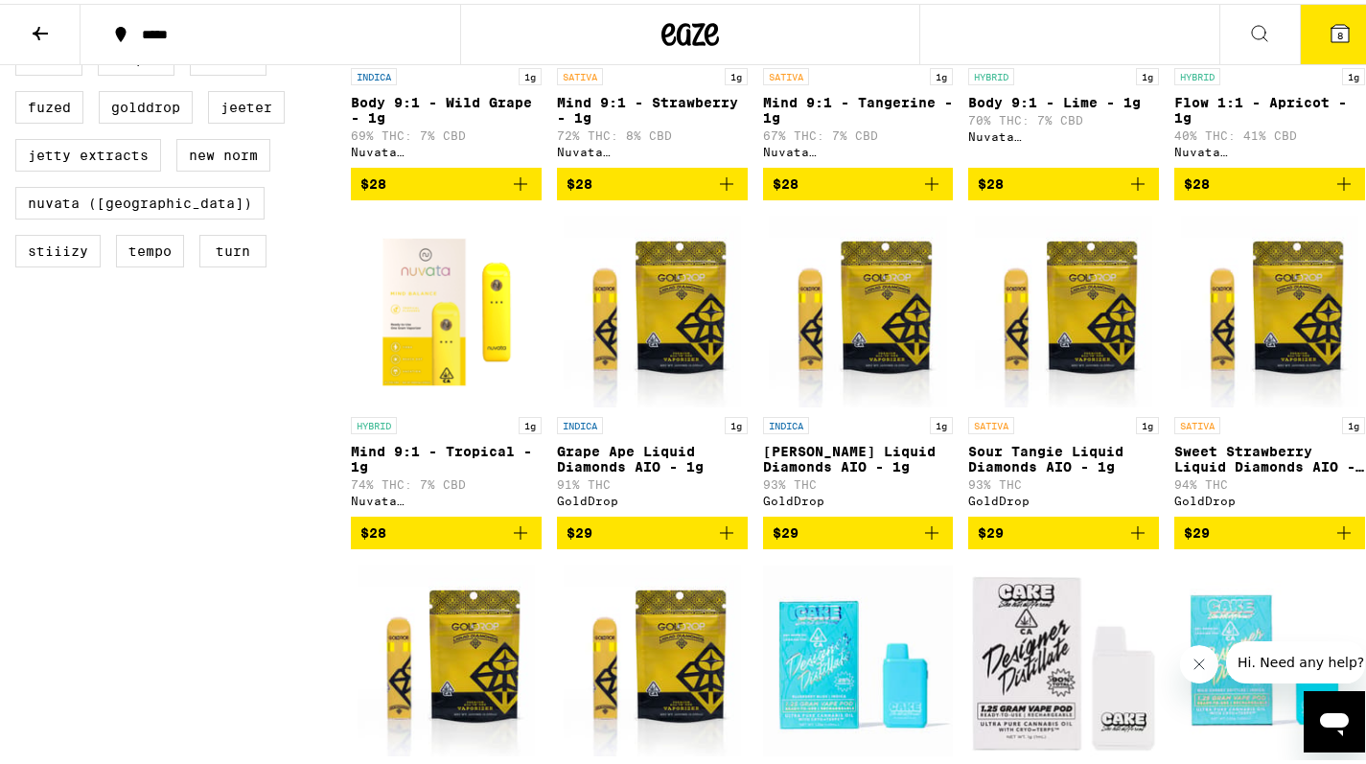
scroll to position [782, 0]
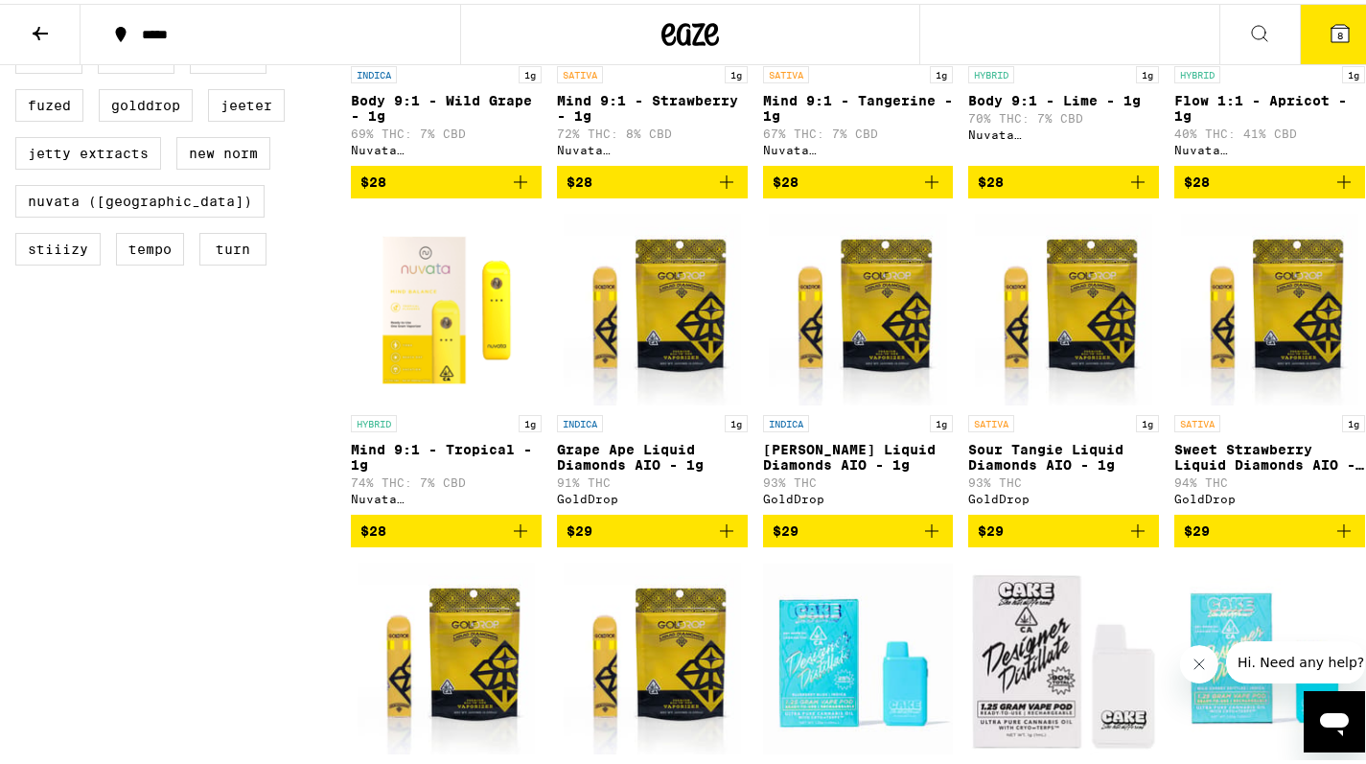
click at [542, 346] on img "Open page for Mind 9:1 - Tropical - 1g from Nuvata (CA)" at bounding box center [446, 306] width 191 height 192
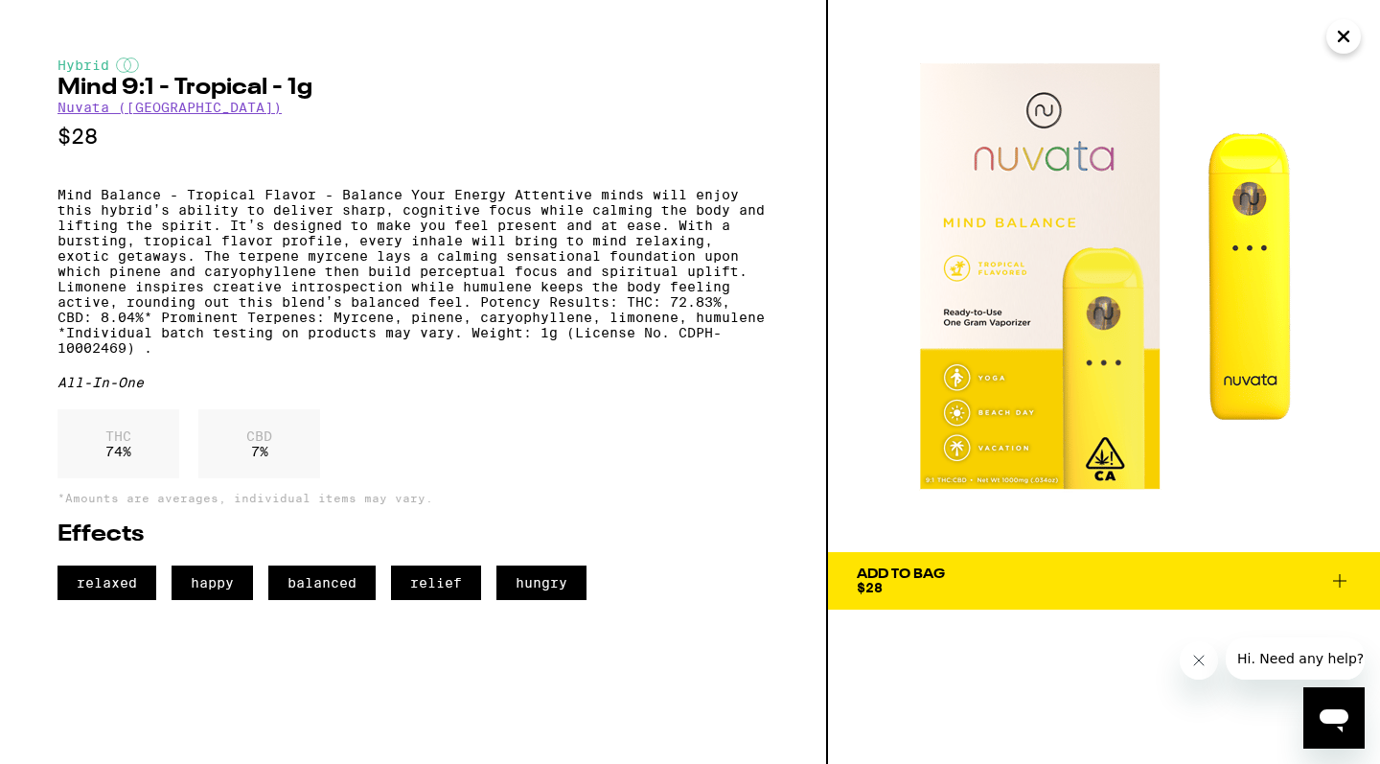
click at [1343, 44] on icon "Close" at bounding box center [1343, 36] width 23 height 29
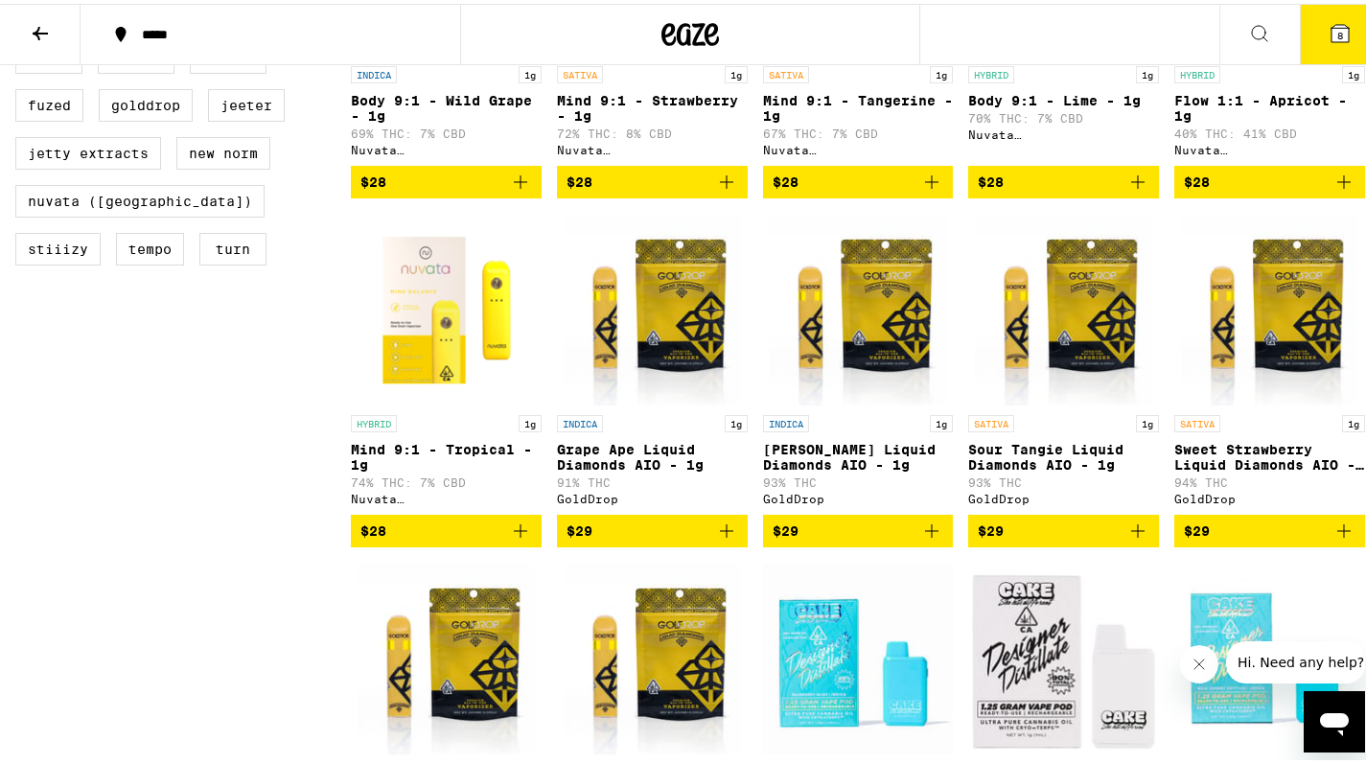
click at [532, 522] on icon "Add to bag" at bounding box center [520, 527] width 23 height 23
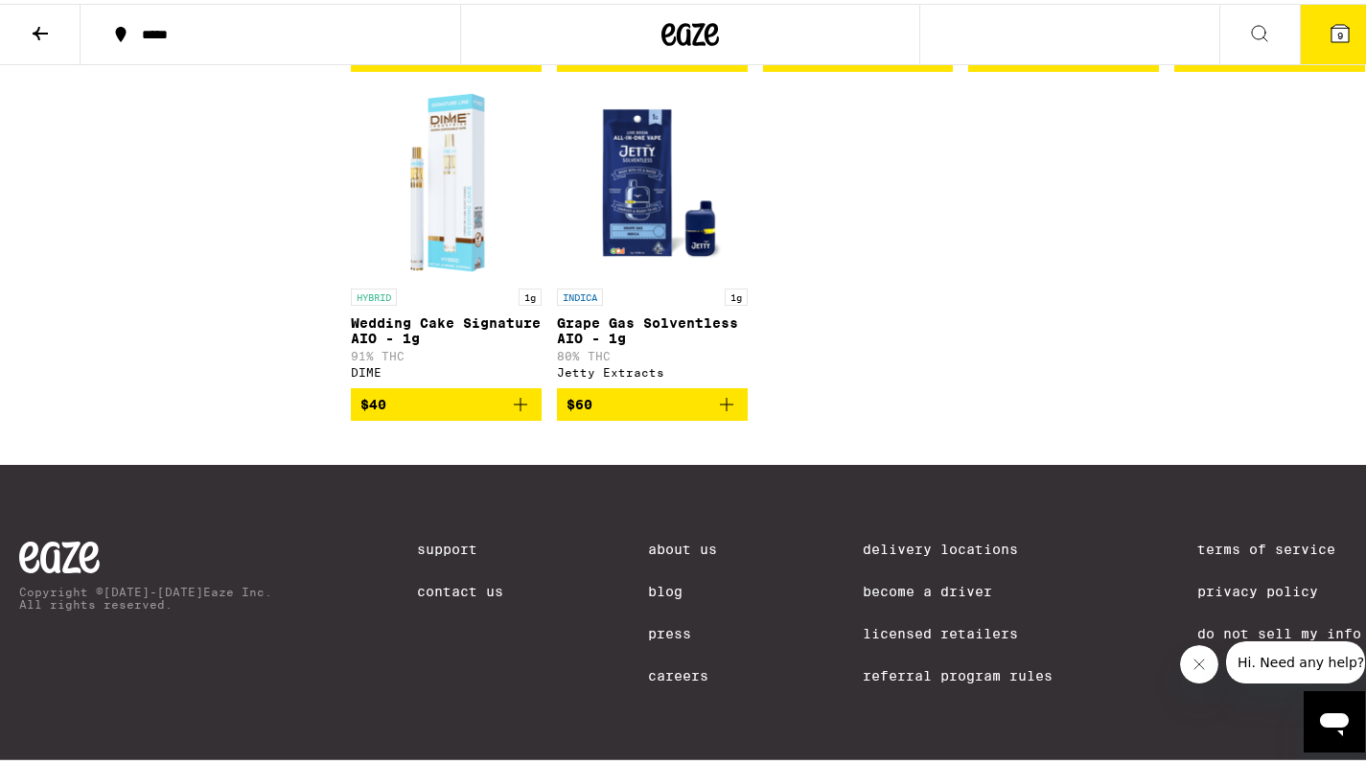
scroll to position [7010, 0]
click at [1255, 45] on button at bounding box center [1259, 31] width 81 height 60
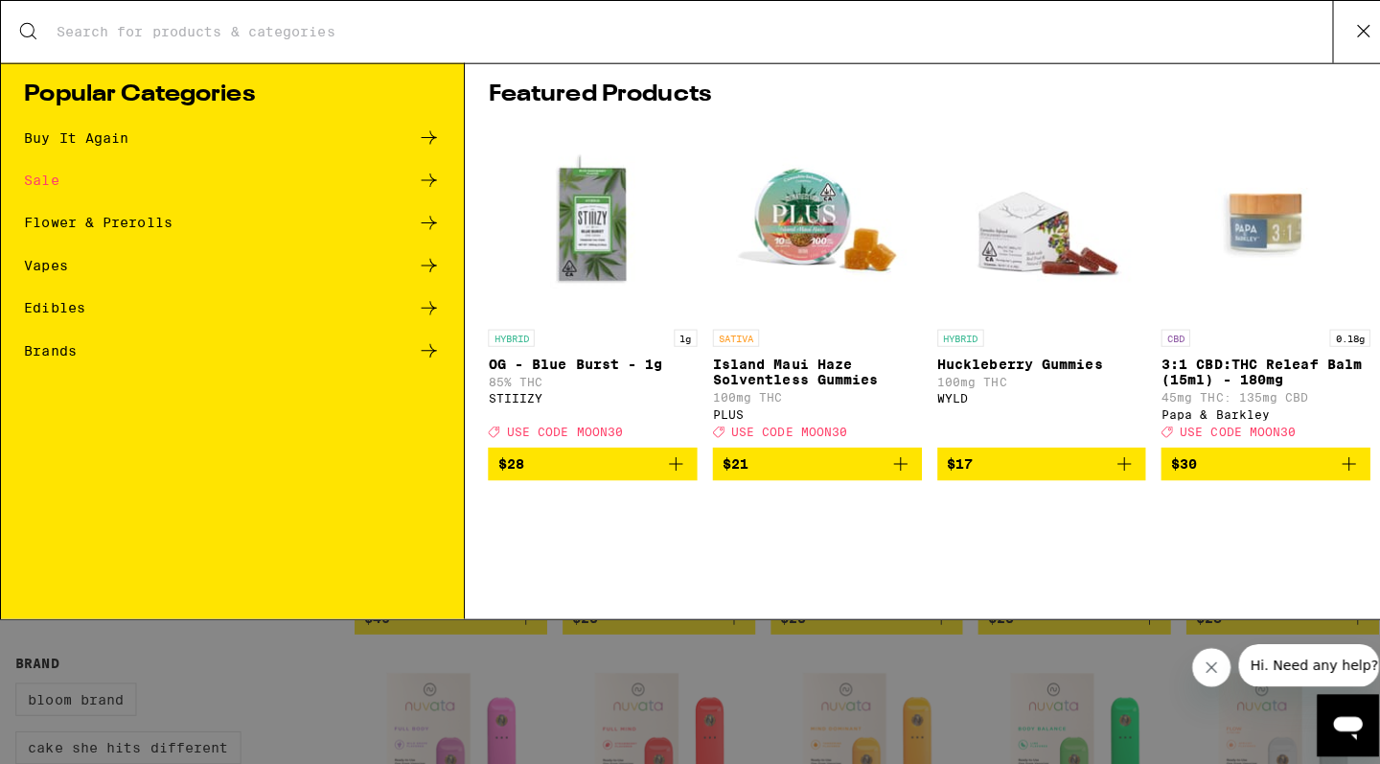
scroll to position [0, 0]
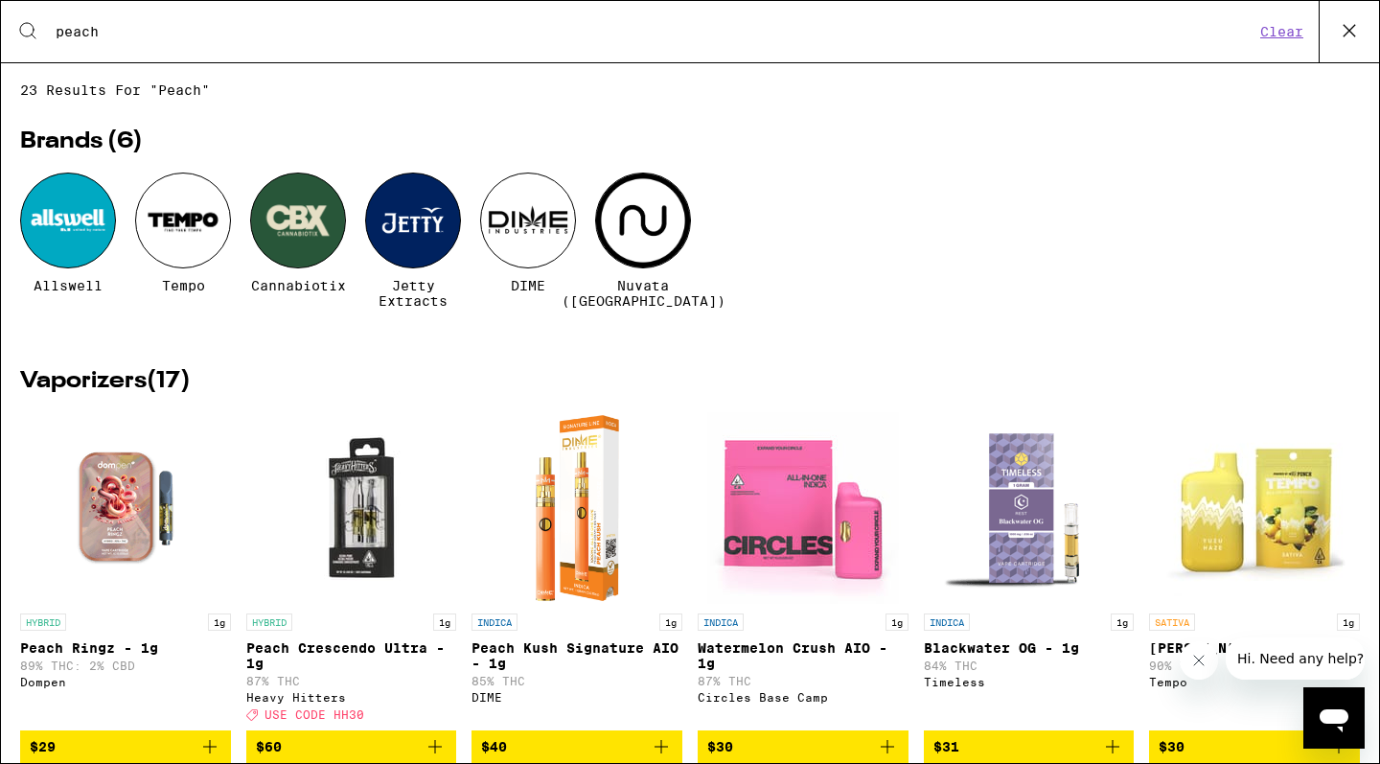
type input "peach"
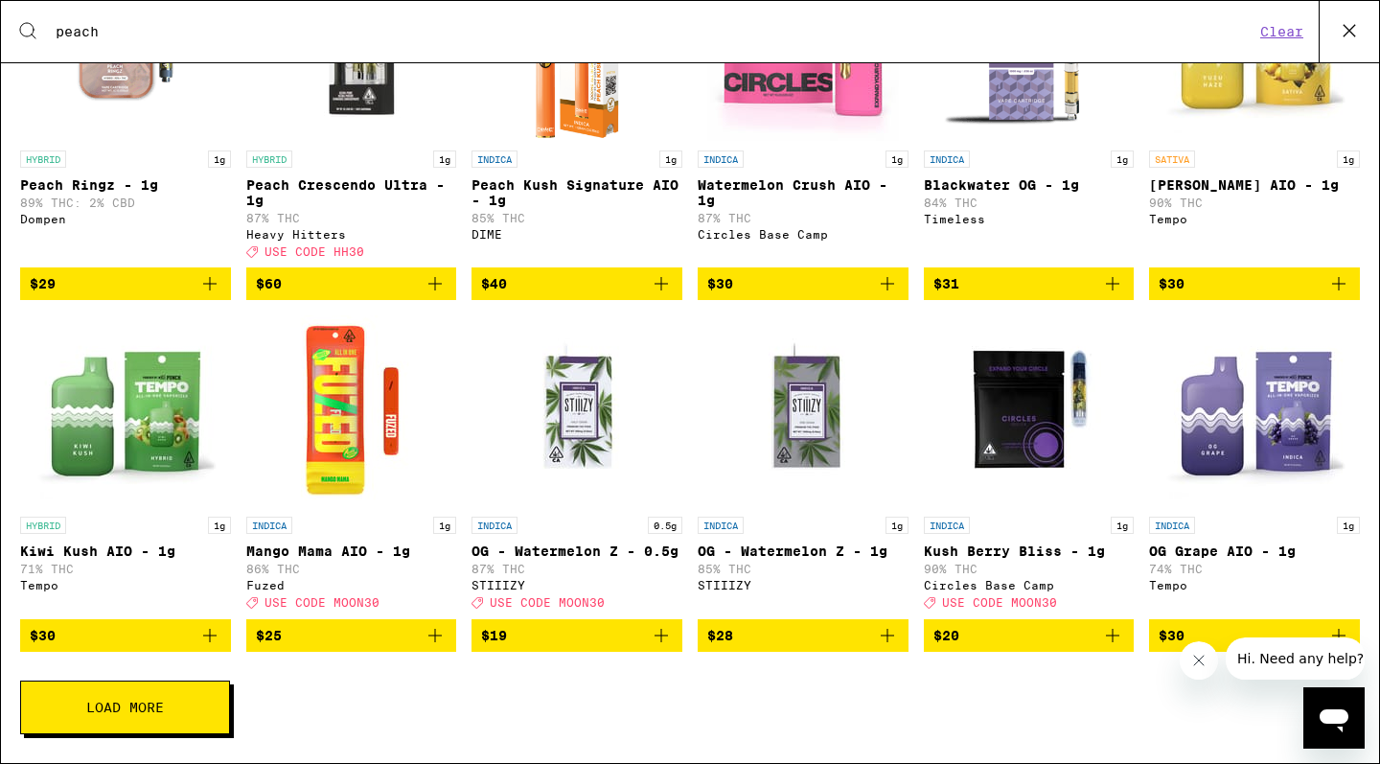
scroll to position [491, 0]
click at [1354, 12] on button at bounding box center [1349, 31] width 60 height 61
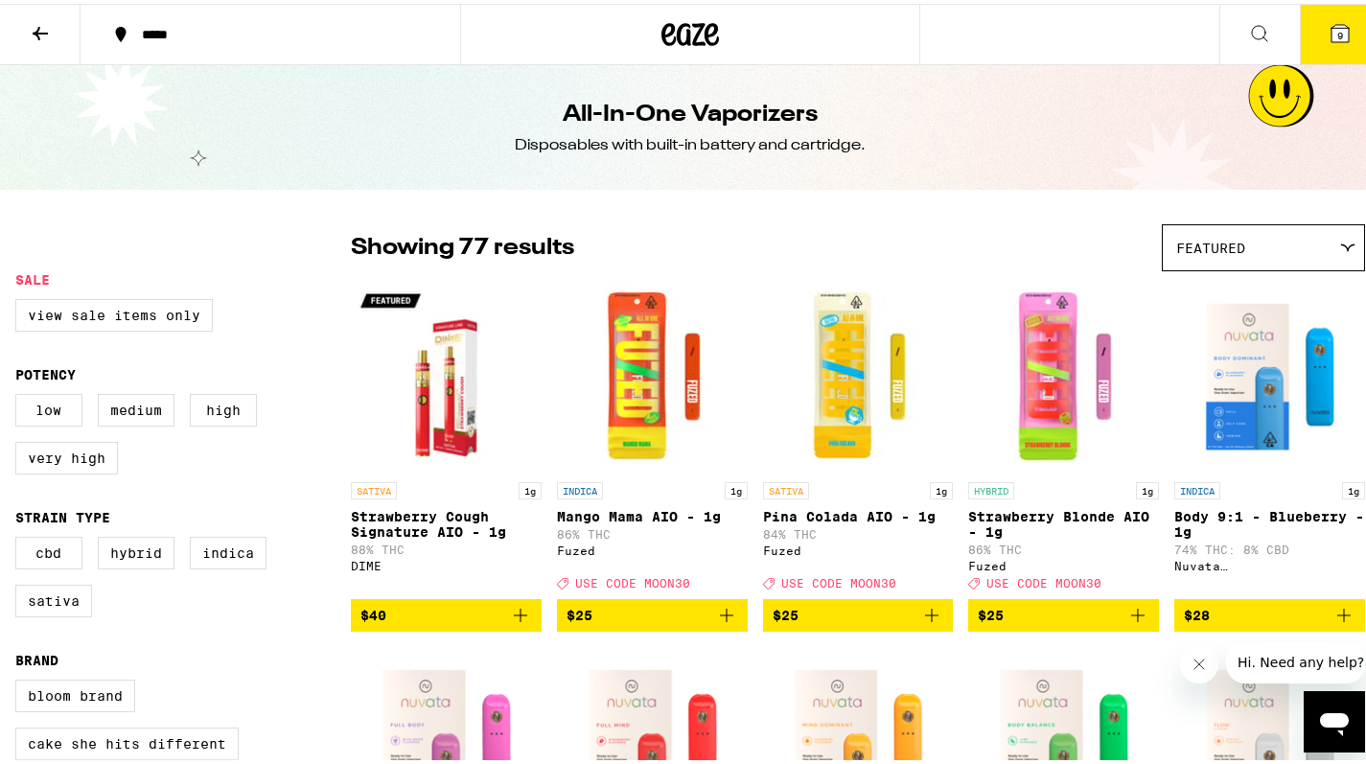
click at [1337, 26] on span "9" at bounding box center [1340, 32] width 6 height 12
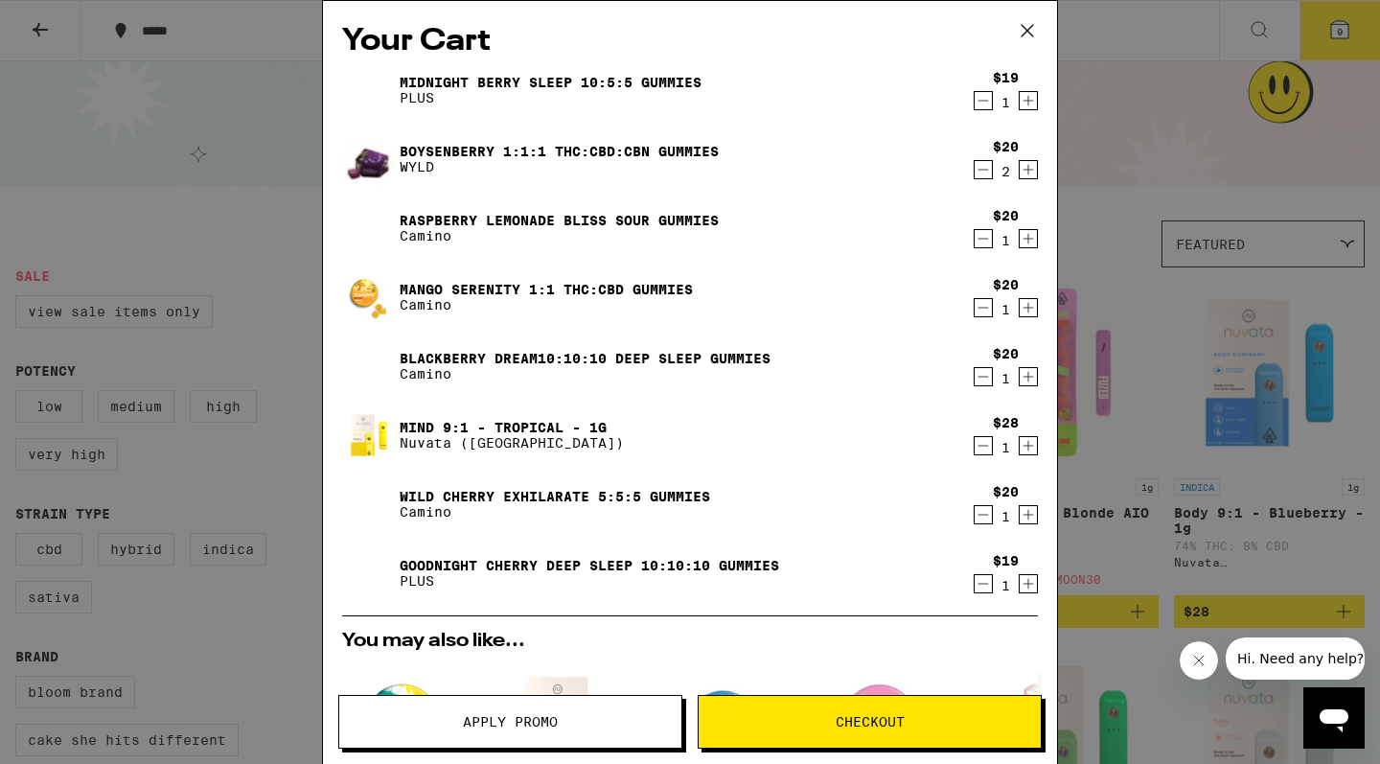
click at [975, 173] on icon "Decrement" at bounding box center [983, 169] width 17 height 23
click at [201, 258] on div "Your Cart Midnight [PERSON_NAME] SLEEP 10:5:5 Gummies PLUS $19 1 Boysenberry 1:…" at bounding box center [690, 382] width 1380 height 764
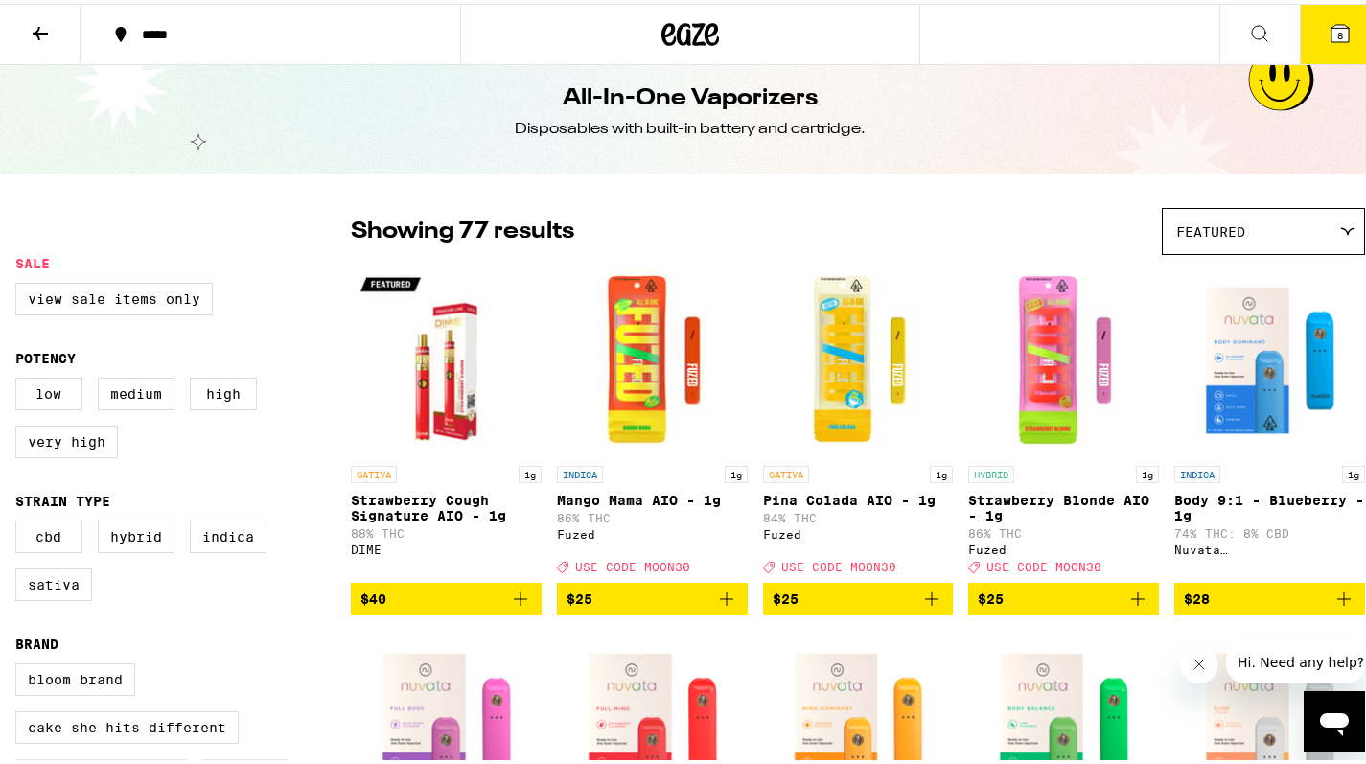
scroll to position [19, 0]
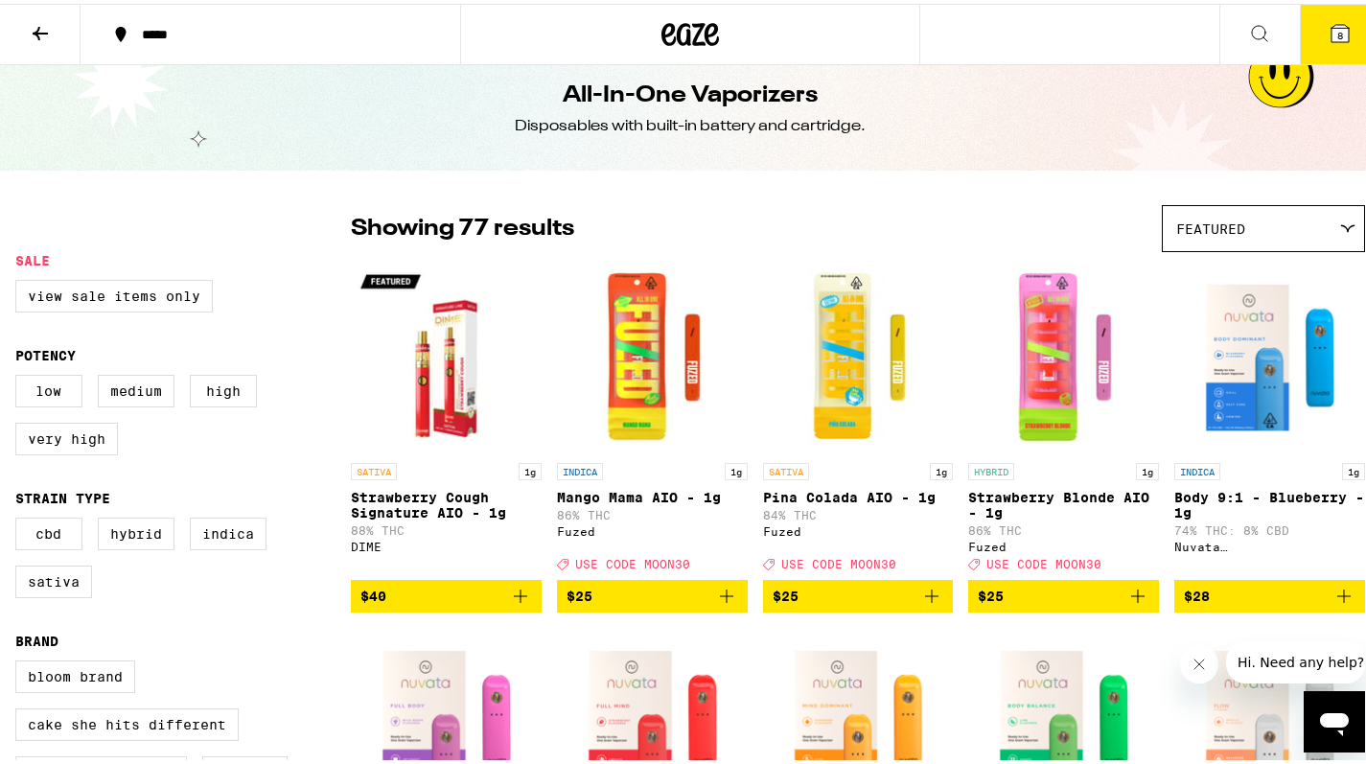
click at [1336, 26] on icon at bounding box center [1339, 29] width 23 height 23
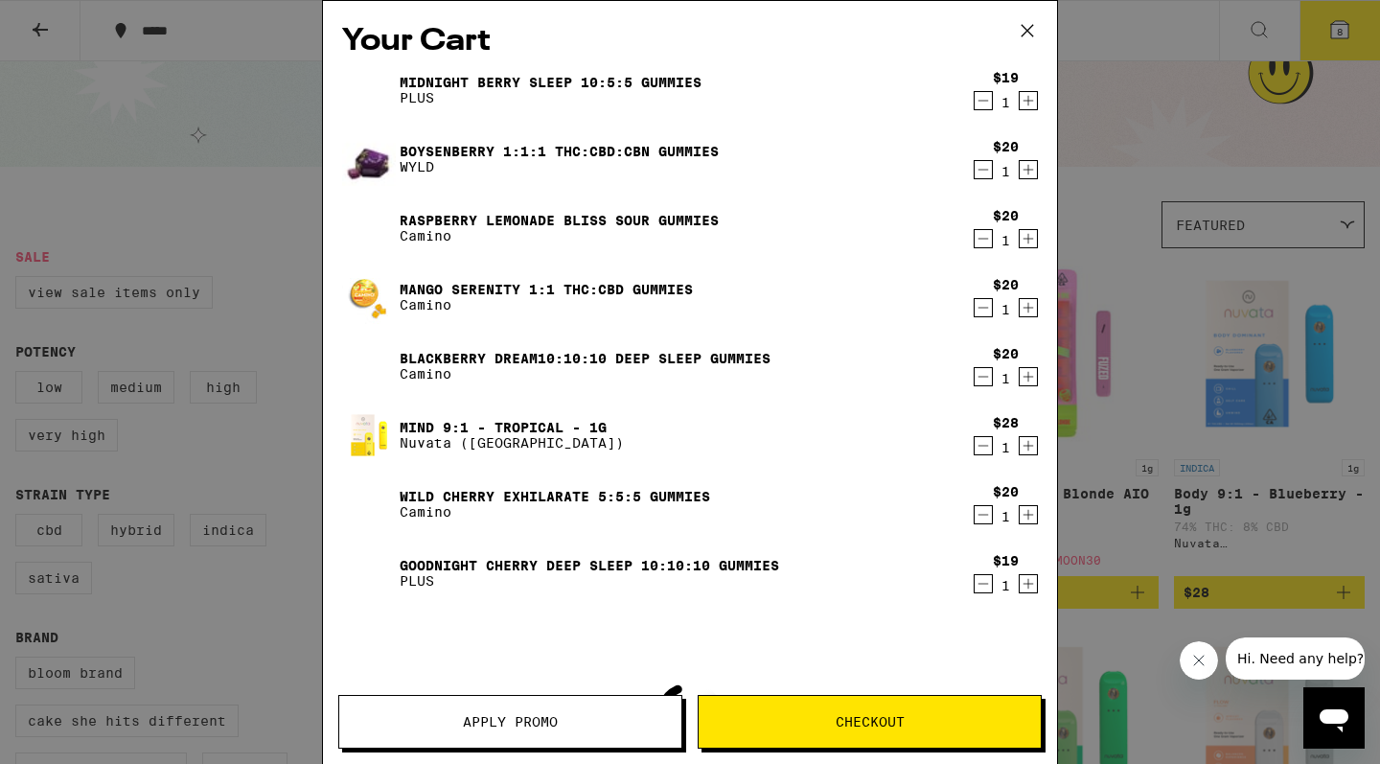
click at [560, 705] on button "Apply Promo" at bounding box center [510, 722] width 344 height 54
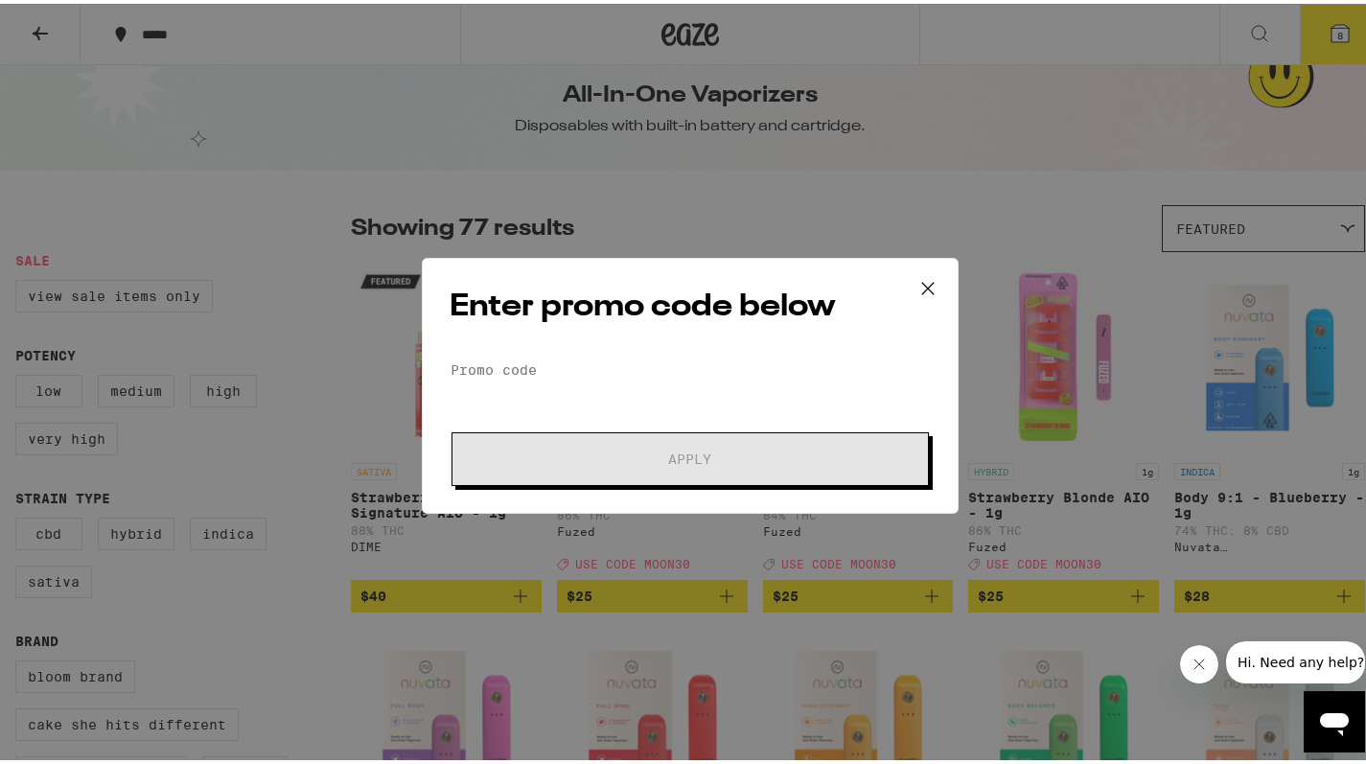
click at [553, 351] on div "Enter promo code below Promo Code Apply" at bounding box center [690, 382] width 537 height 256
click at [549, 360] on input "Promo Code" at bounding box center [690, 366] width 481 height 29
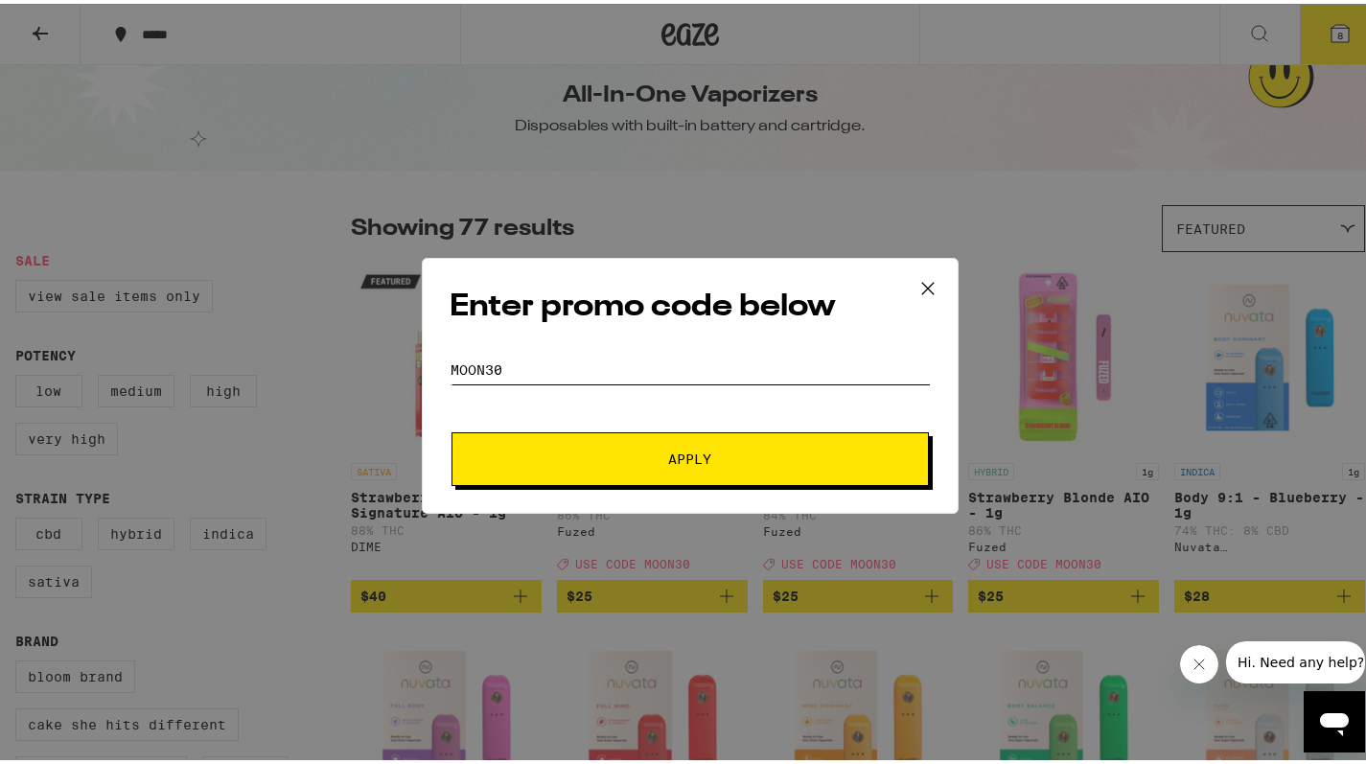
type input "moon30"
click at [682, 455] on button "Apply" at bounding box center [689, 455] width 477 height 54
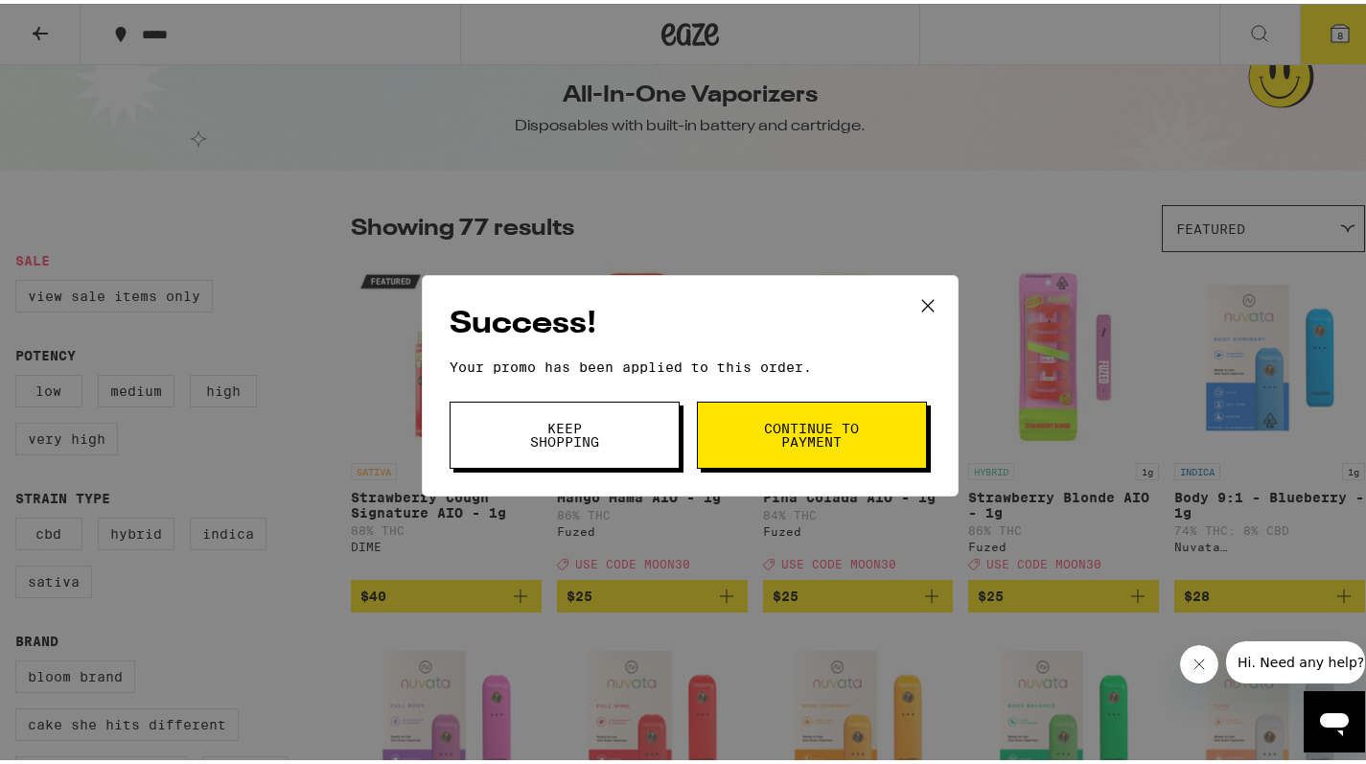
click at [770, 445] on span "Continue to payment" at bounding box center [812, 431] width 98 height 27
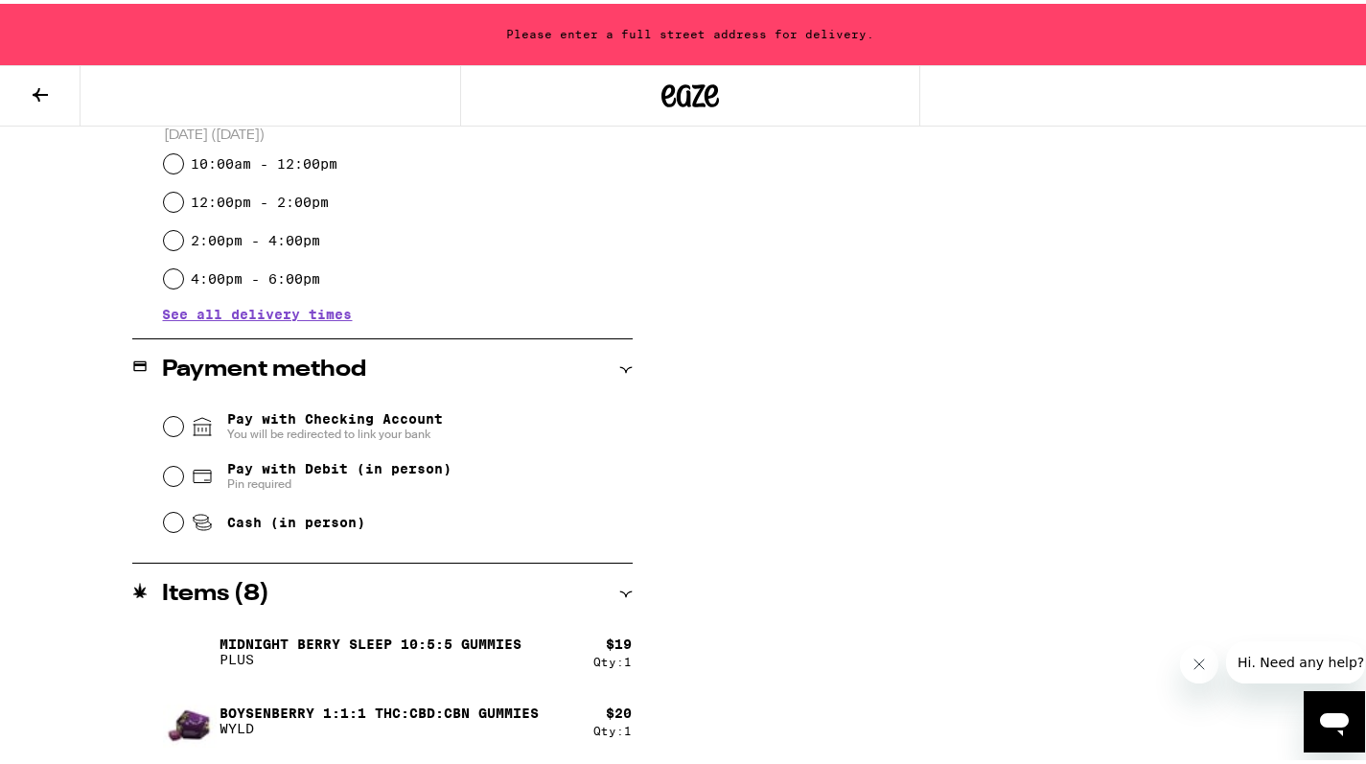
scroll to position [617, 0]
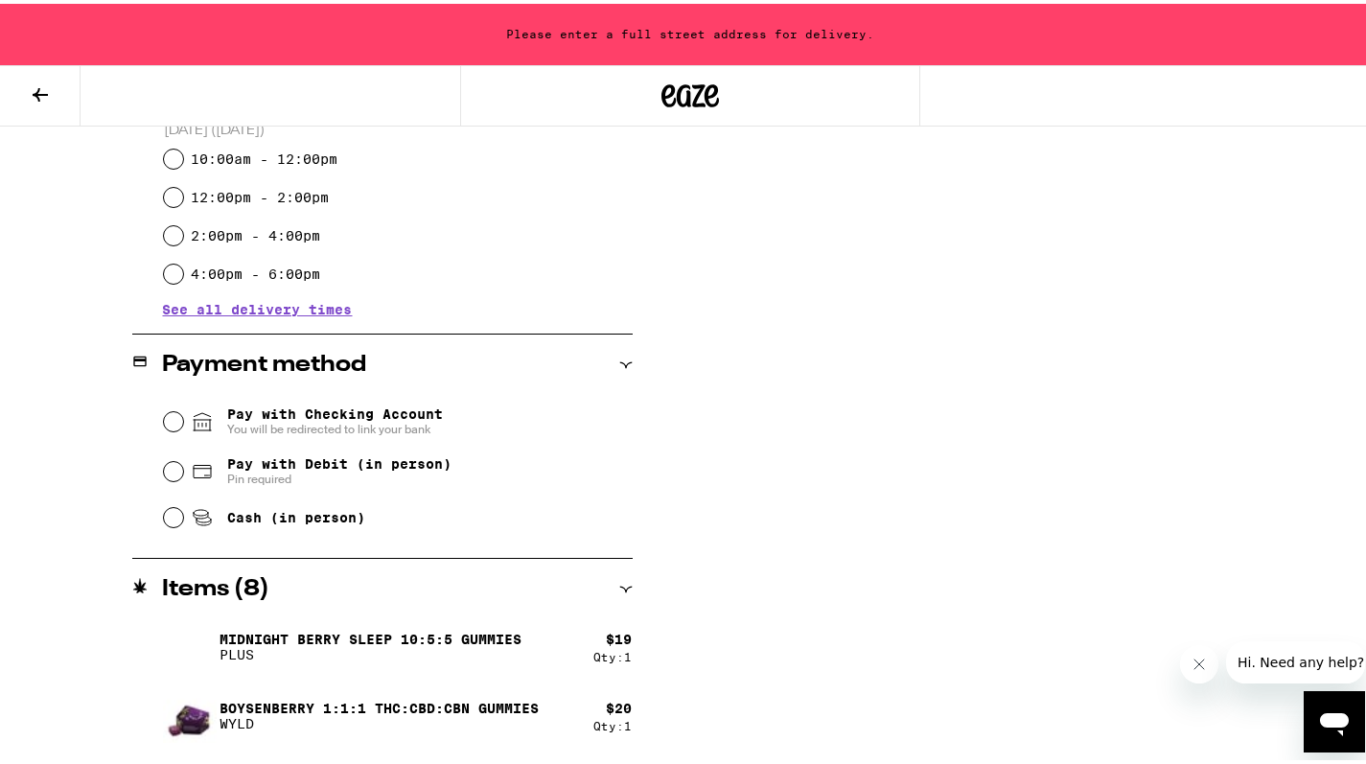
click at [168, 470] on input "Pay with Debit (in person) Pin required" at bounding box center [173, 467] width 19 height 19
radio input "true"
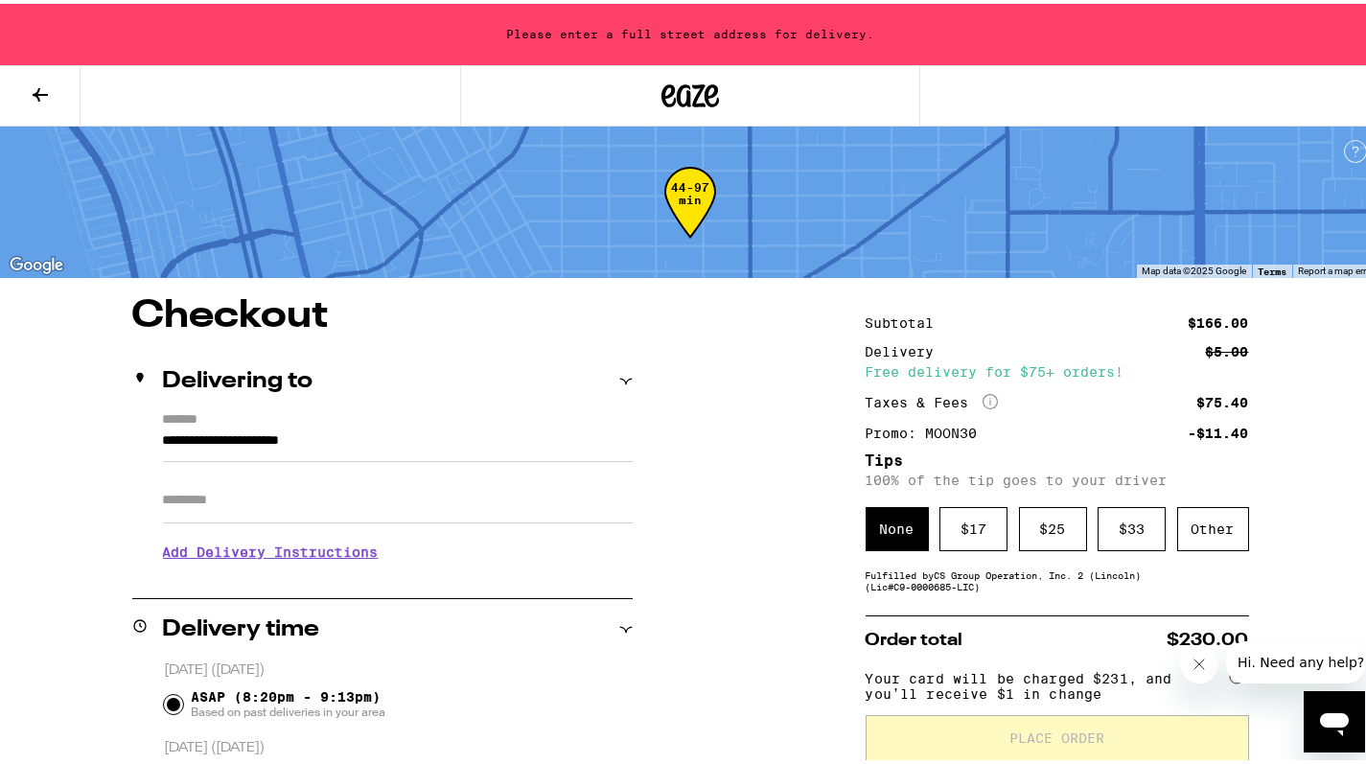
scroll to position [0, 0]
click at [384, 443] on input "**********" at bounding box center [398, 442] width 470 height 33
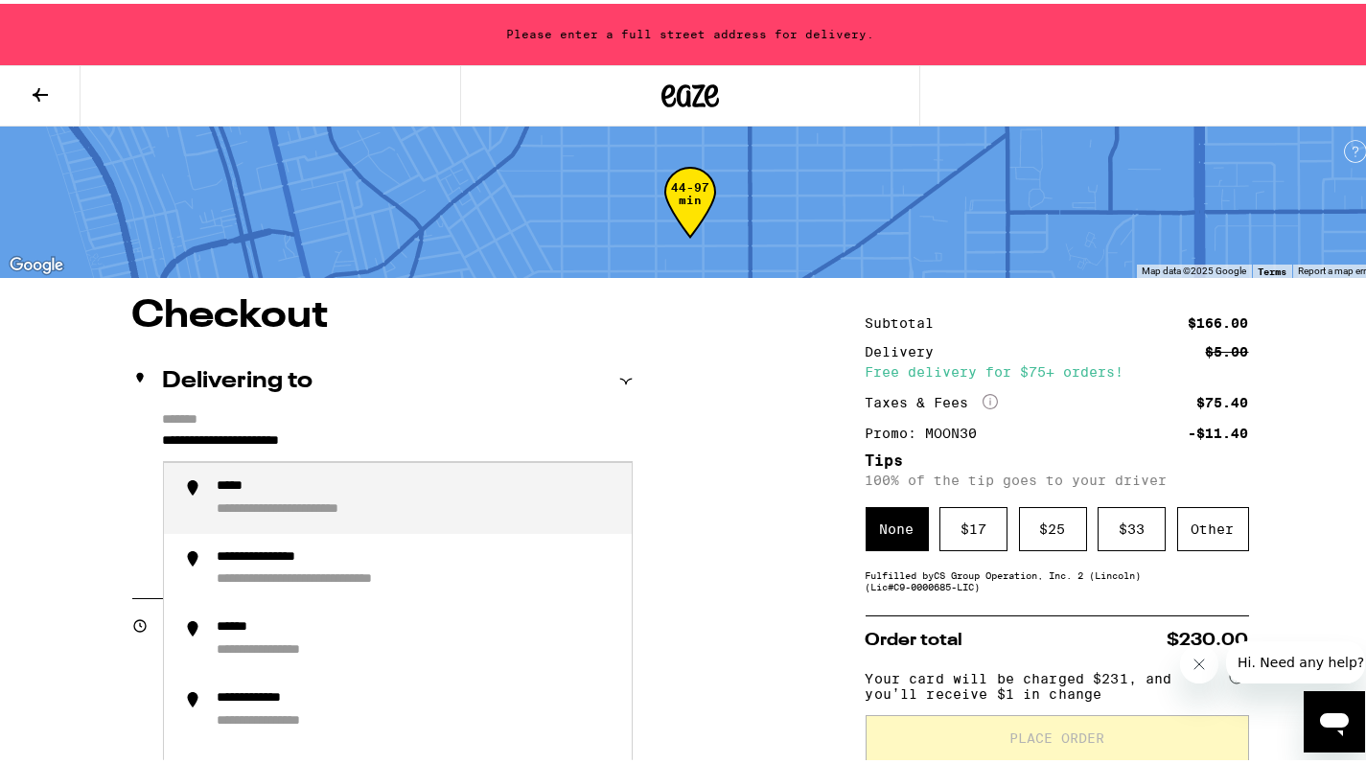
drag, startPoint x: 384, startPoint y: 443, endPoint x: 66, endPoint y: 442, distance: 318.2
click at [324, 509] on div "**********" at bounding box center [292, 505] width 148 height 17
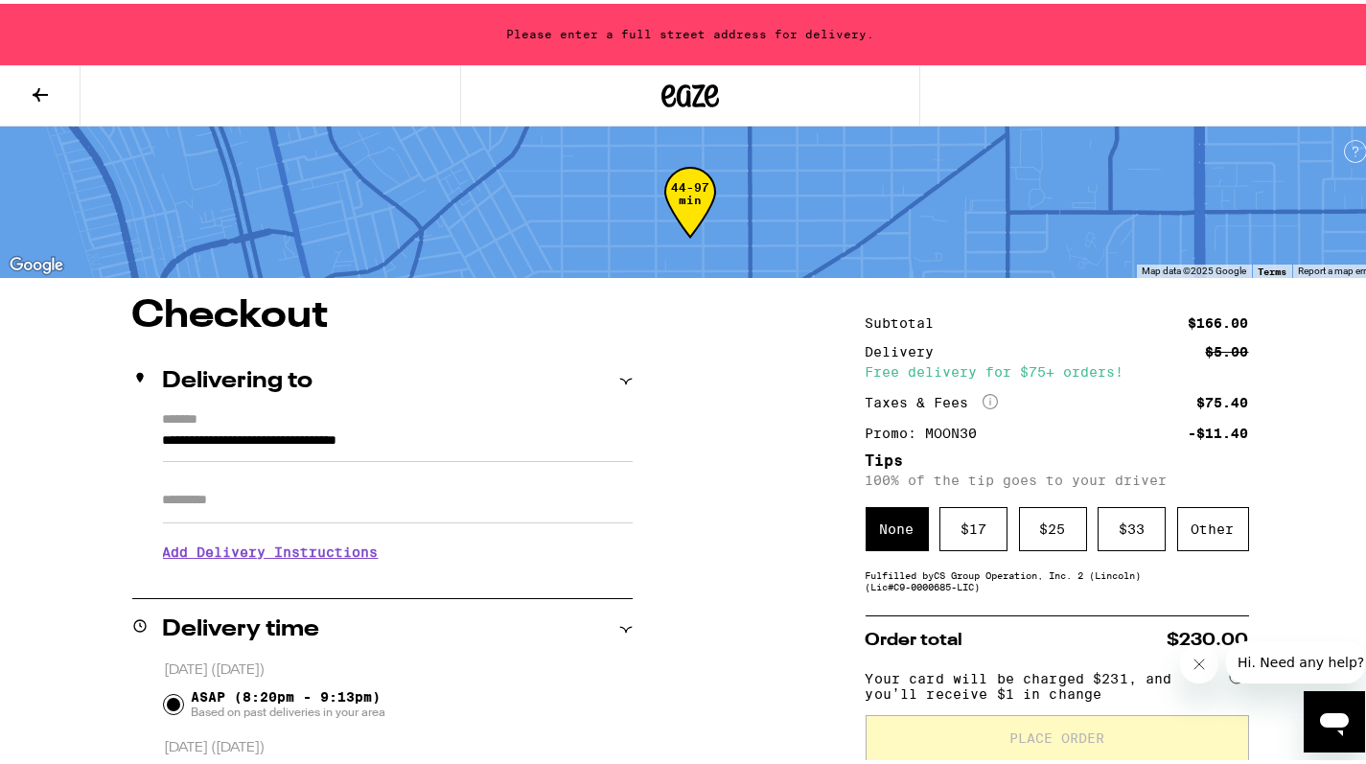
type input "**********"
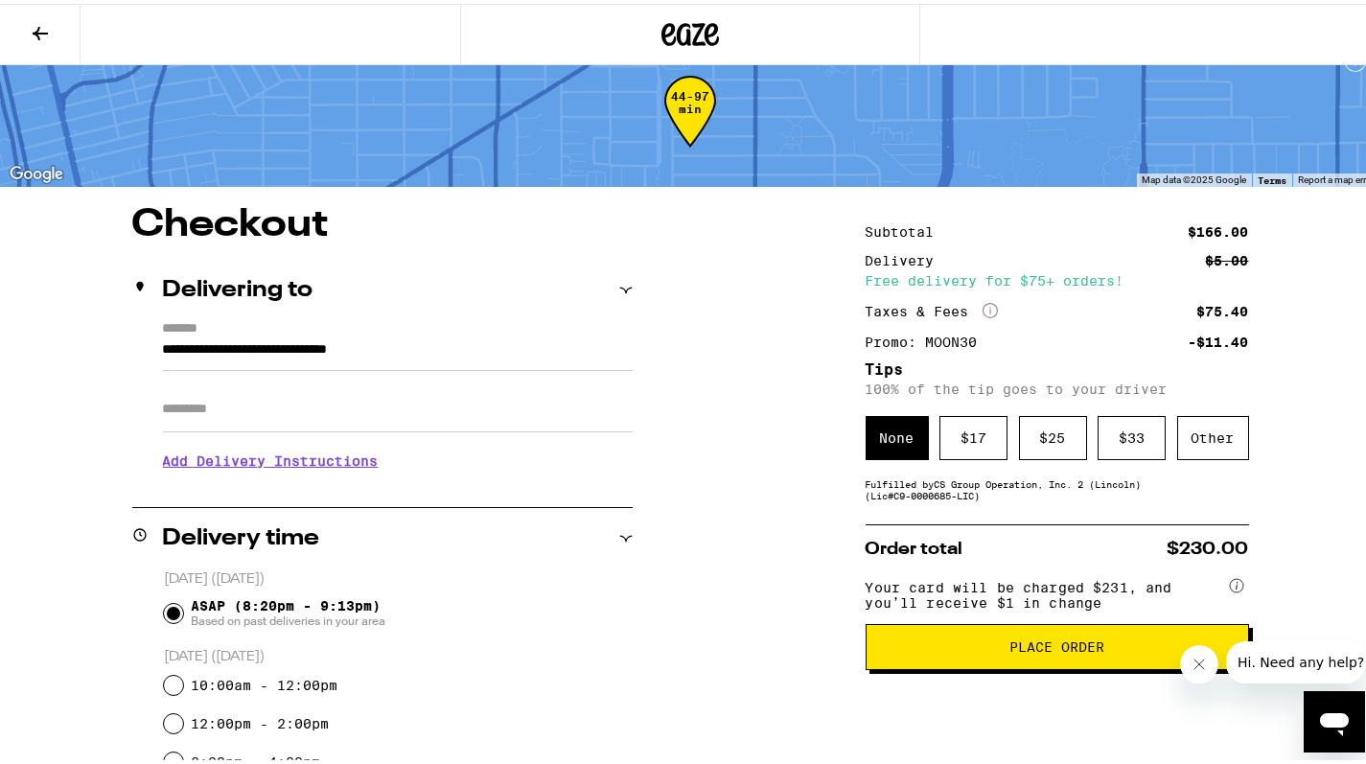
scroll to position [49, 0]
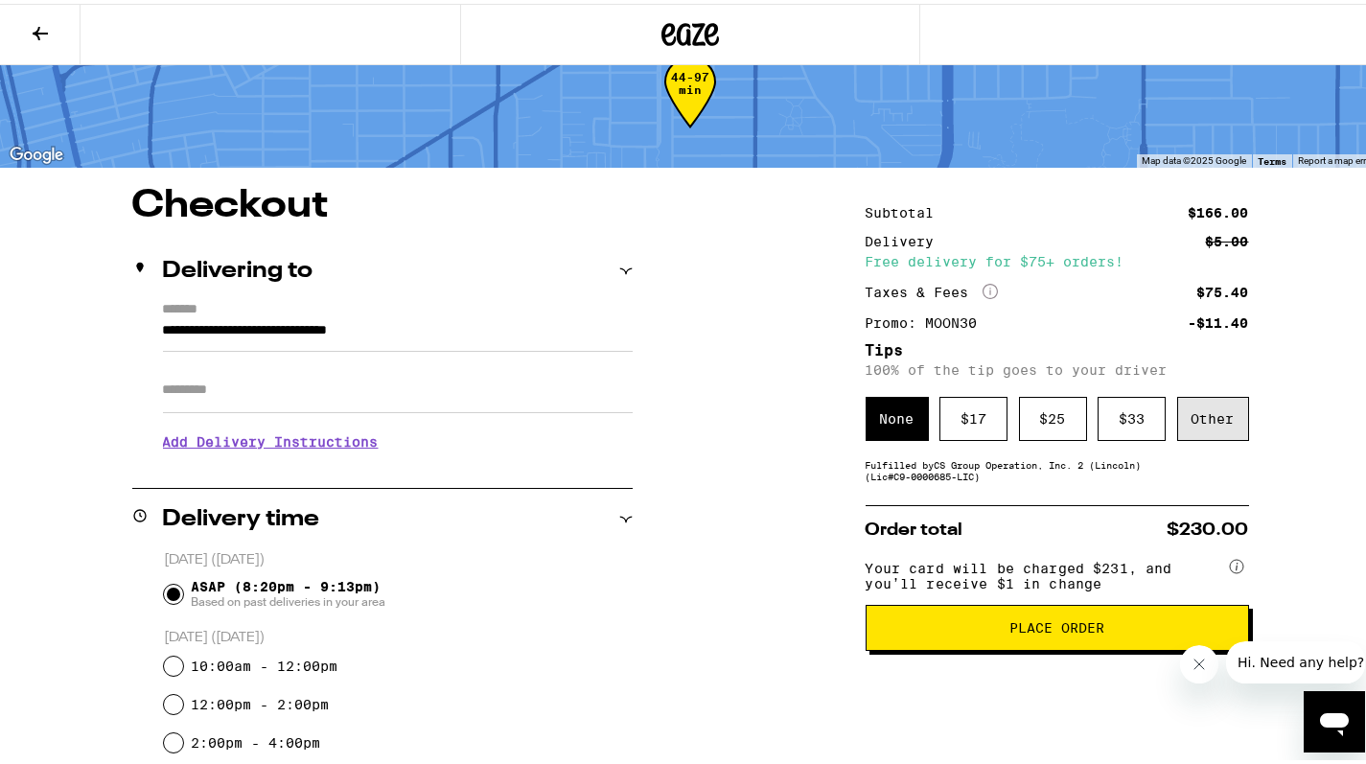
click at [1200, 426] on div "Other" at bounding box center [1213, 415] width 72 height 44
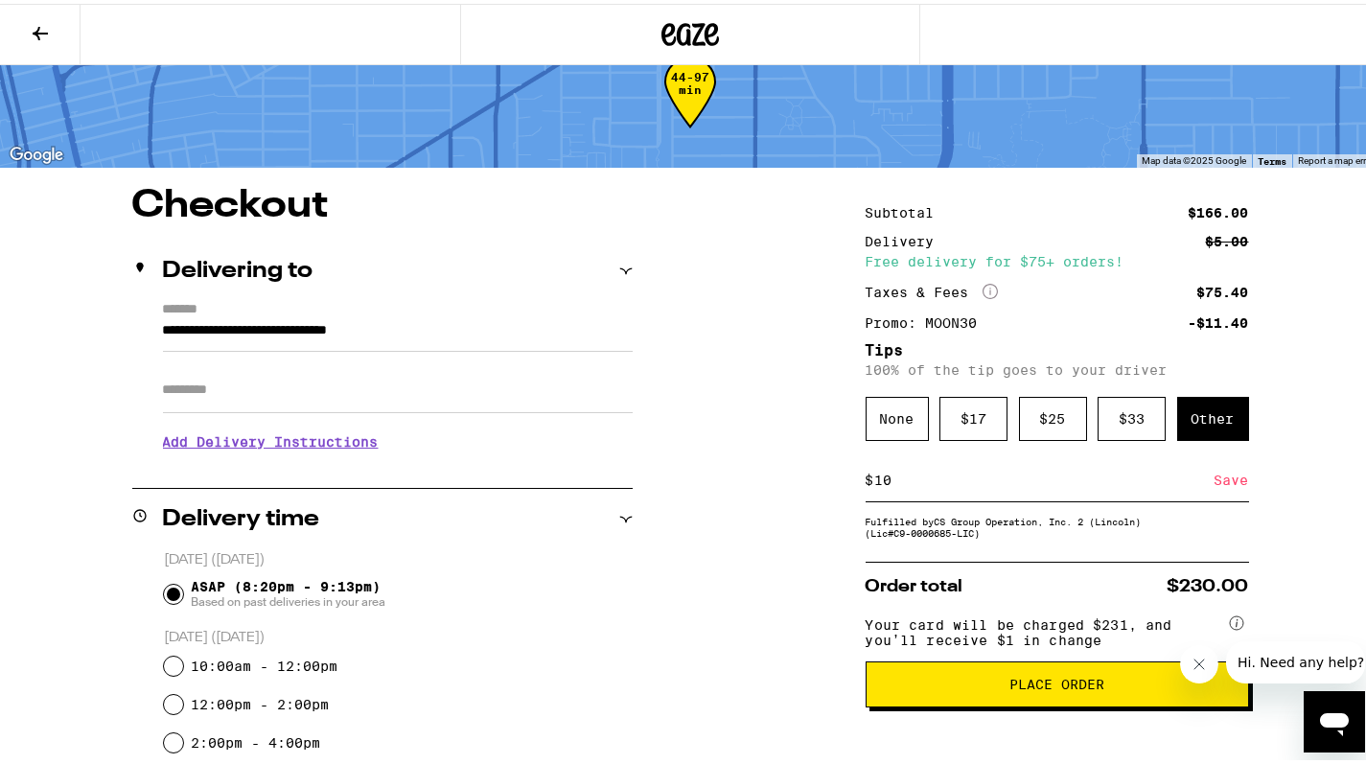
type input "10"
click at [981, 704] on button "Place Order" at bounding box center [1057, 681] width 383 height 46
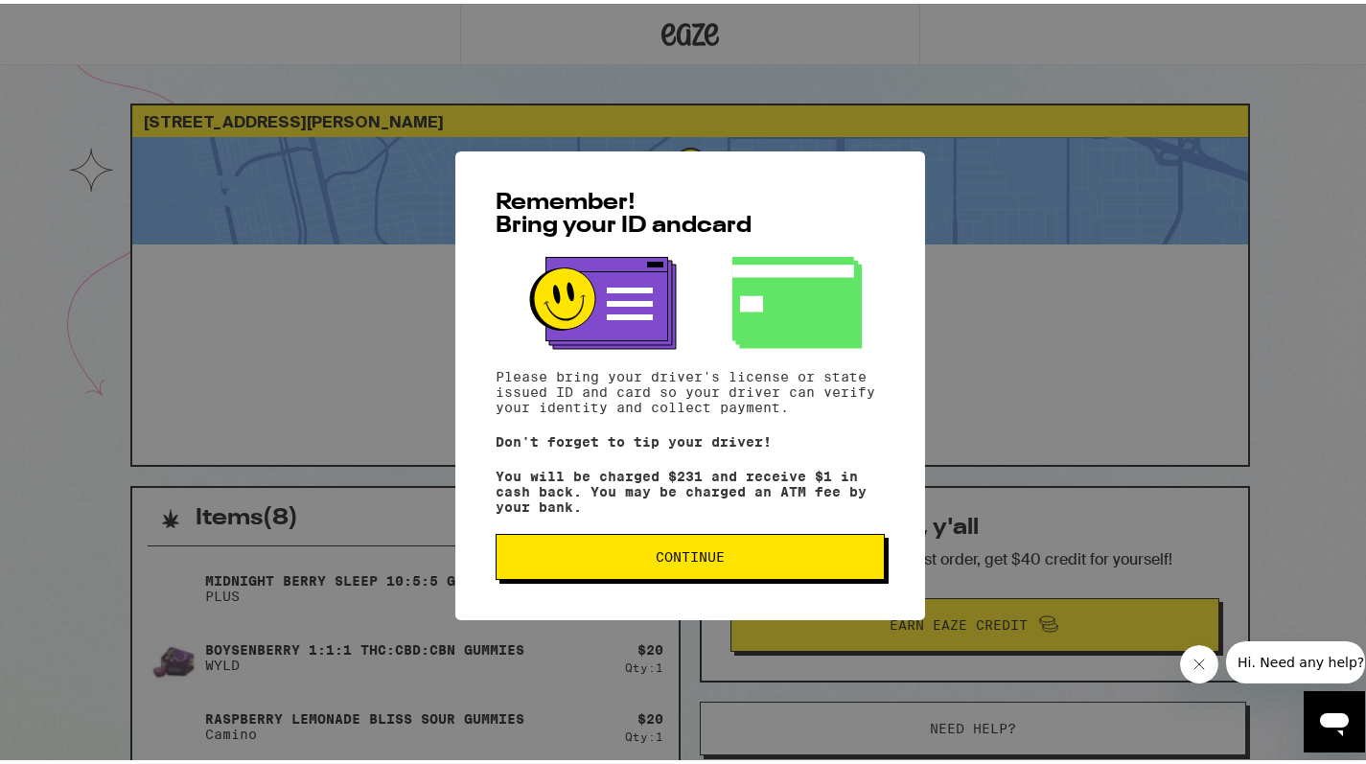
click at [733, 571] on button "Continue" at bounding box center [690, 553] width 389 height 46
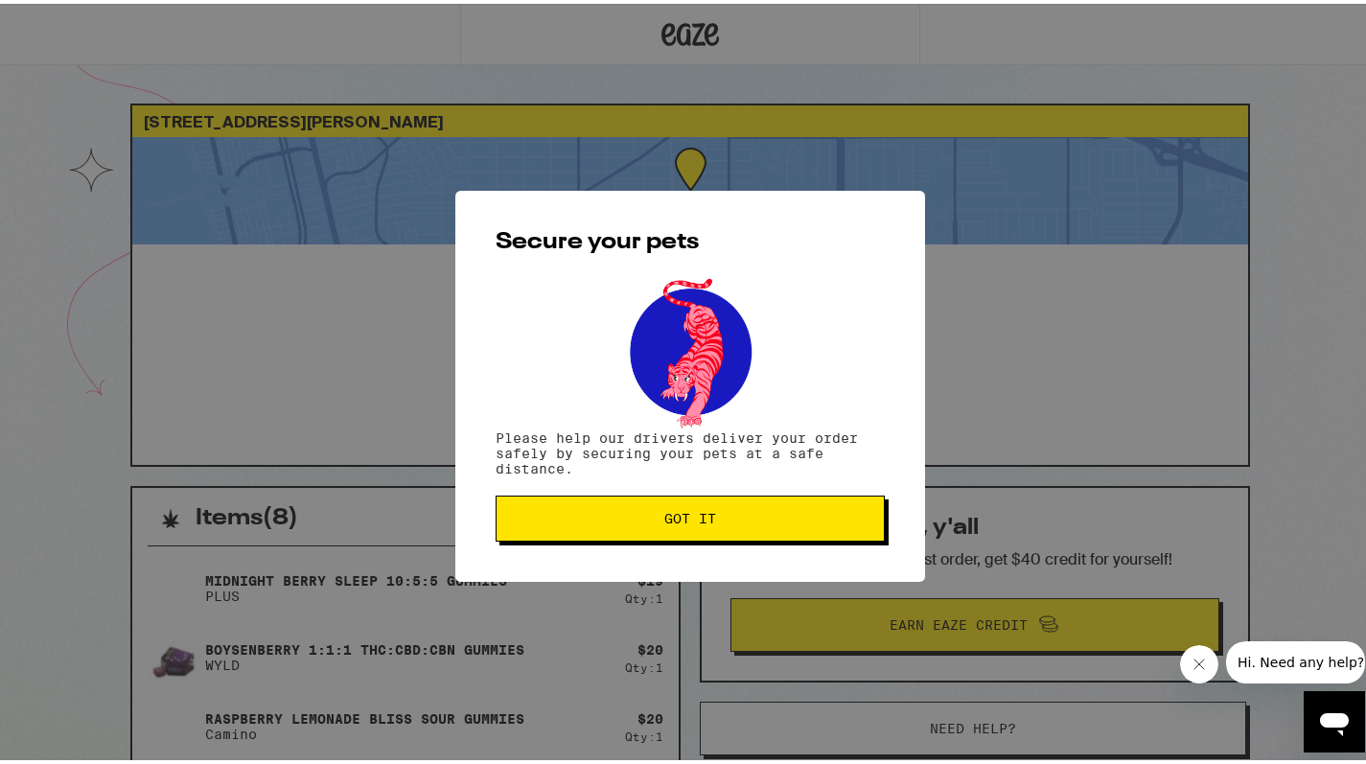
click at [716, 513] on span "Got it" at bounding box center [690, 514] width 357 height 13
